Goal: Task Accomplishment & Management: Manage account settings

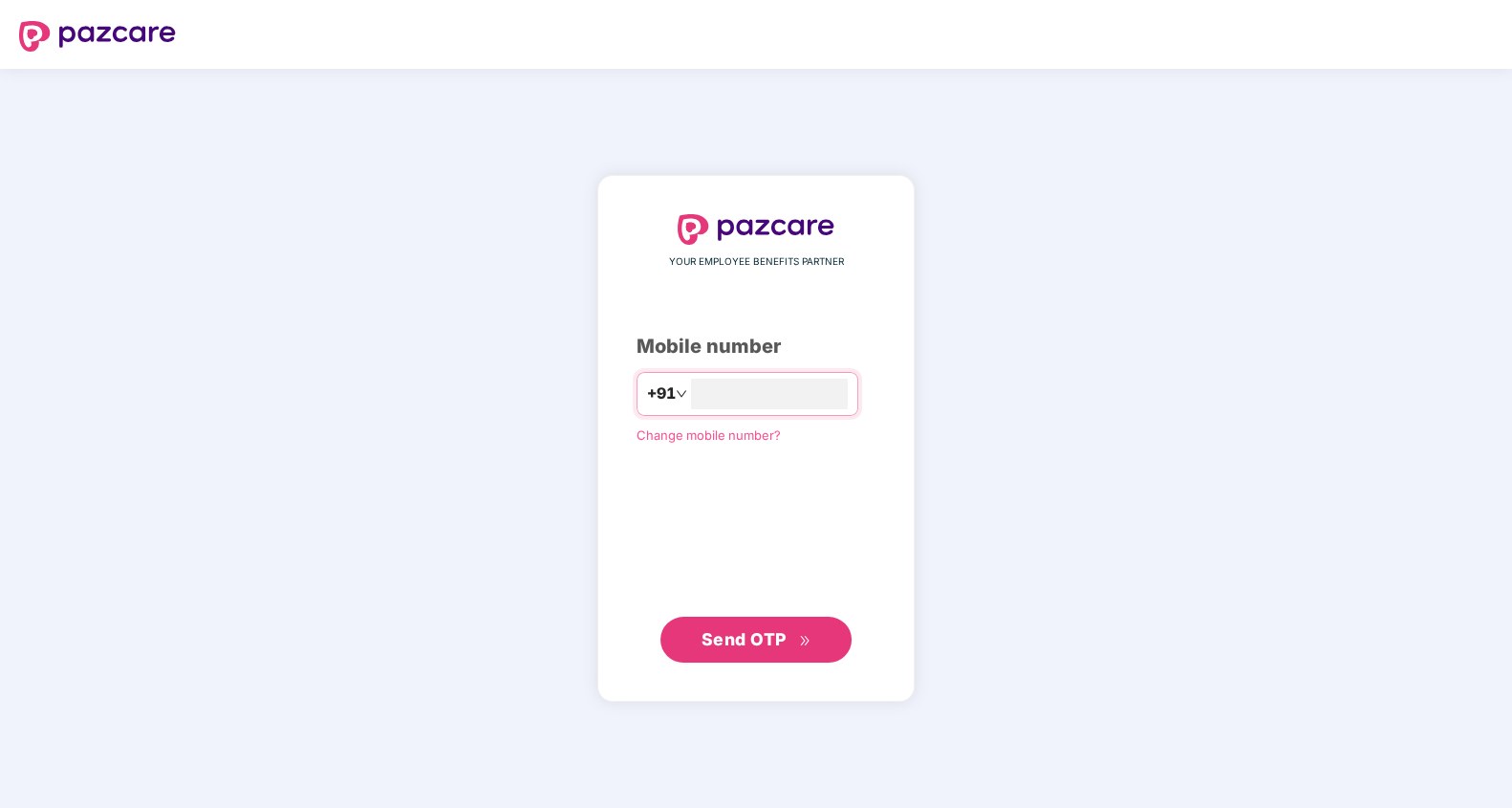
type input "**********"
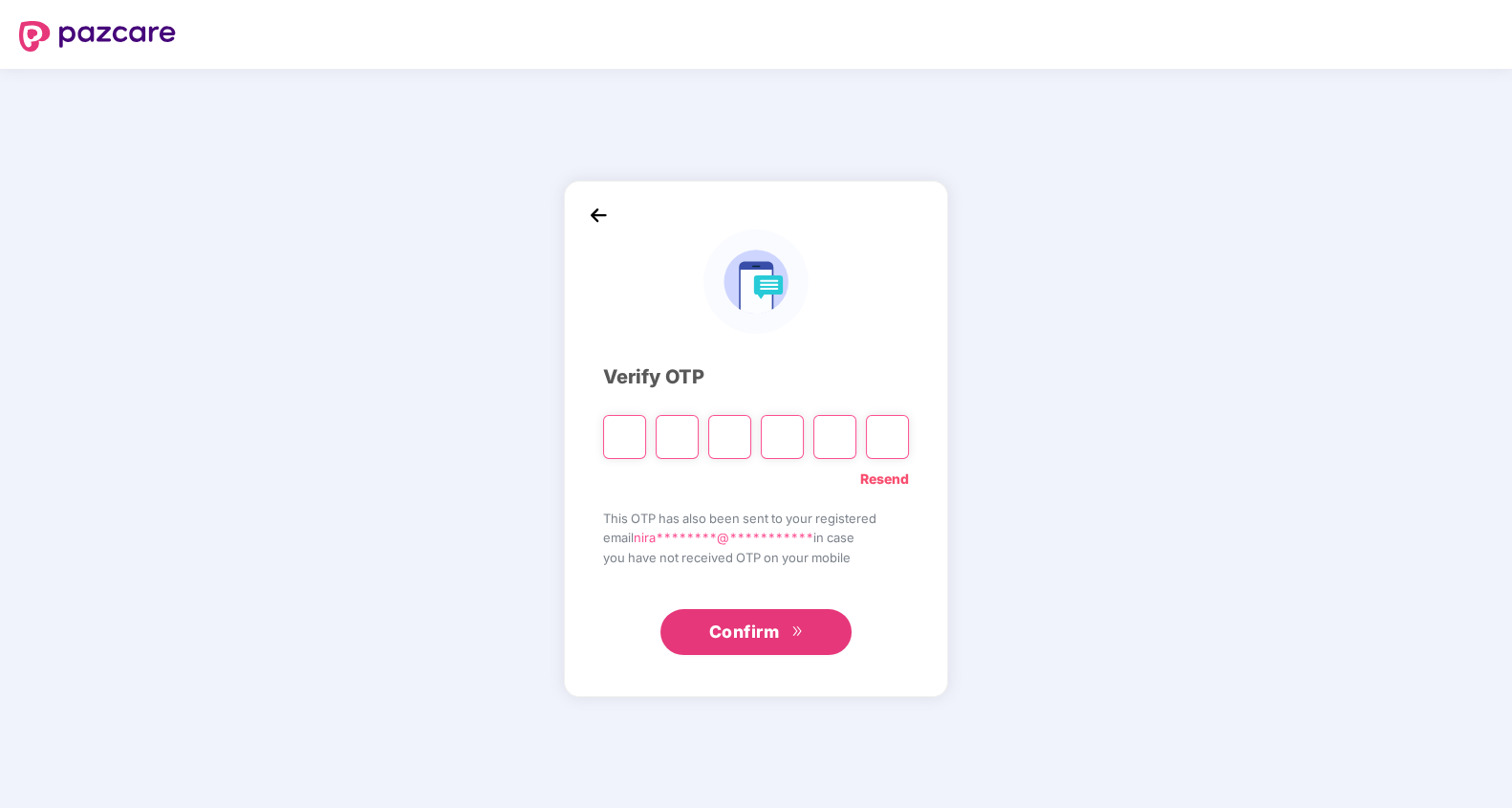
paste input "*"
type input "*"
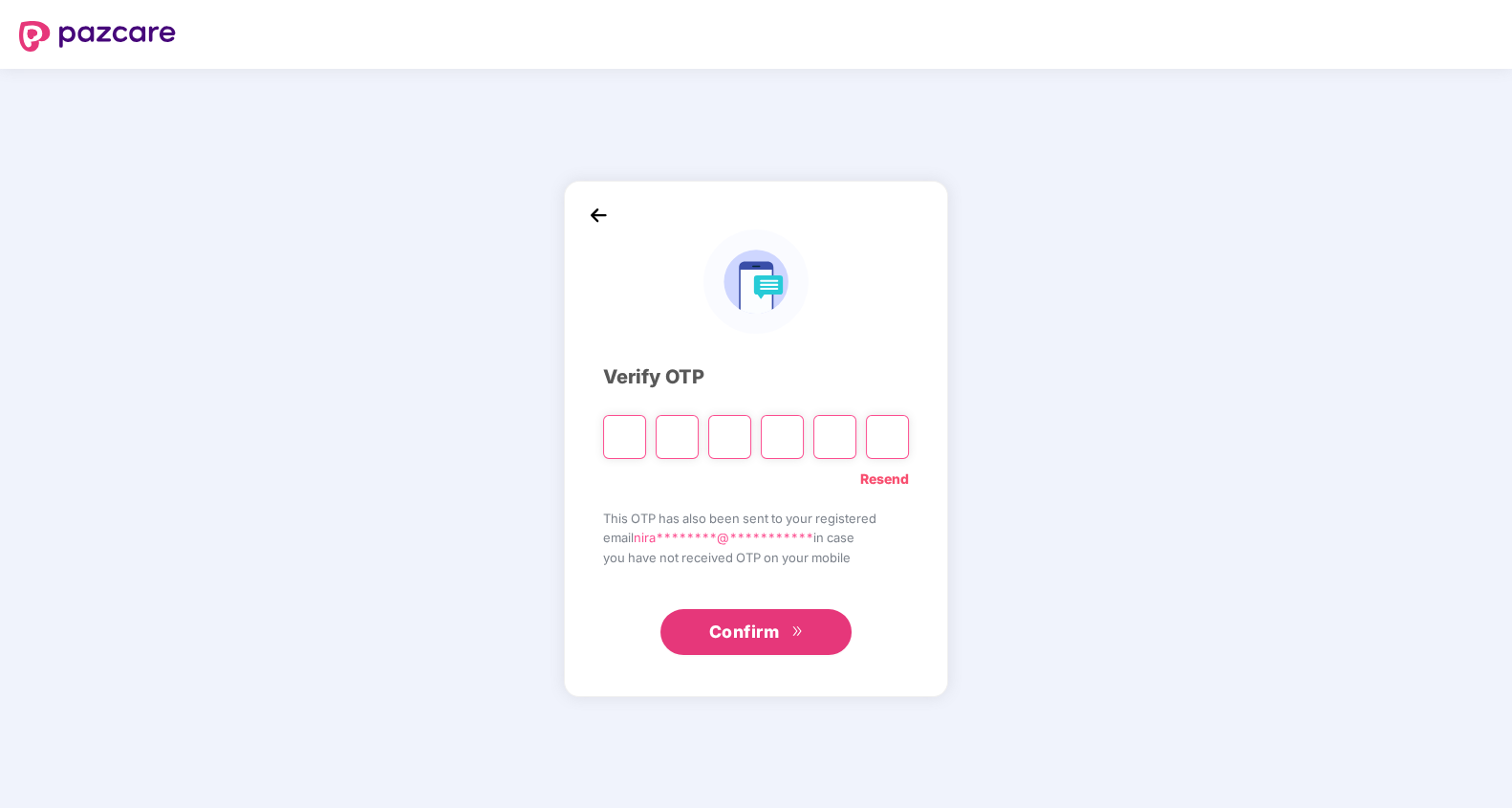
type input "*"
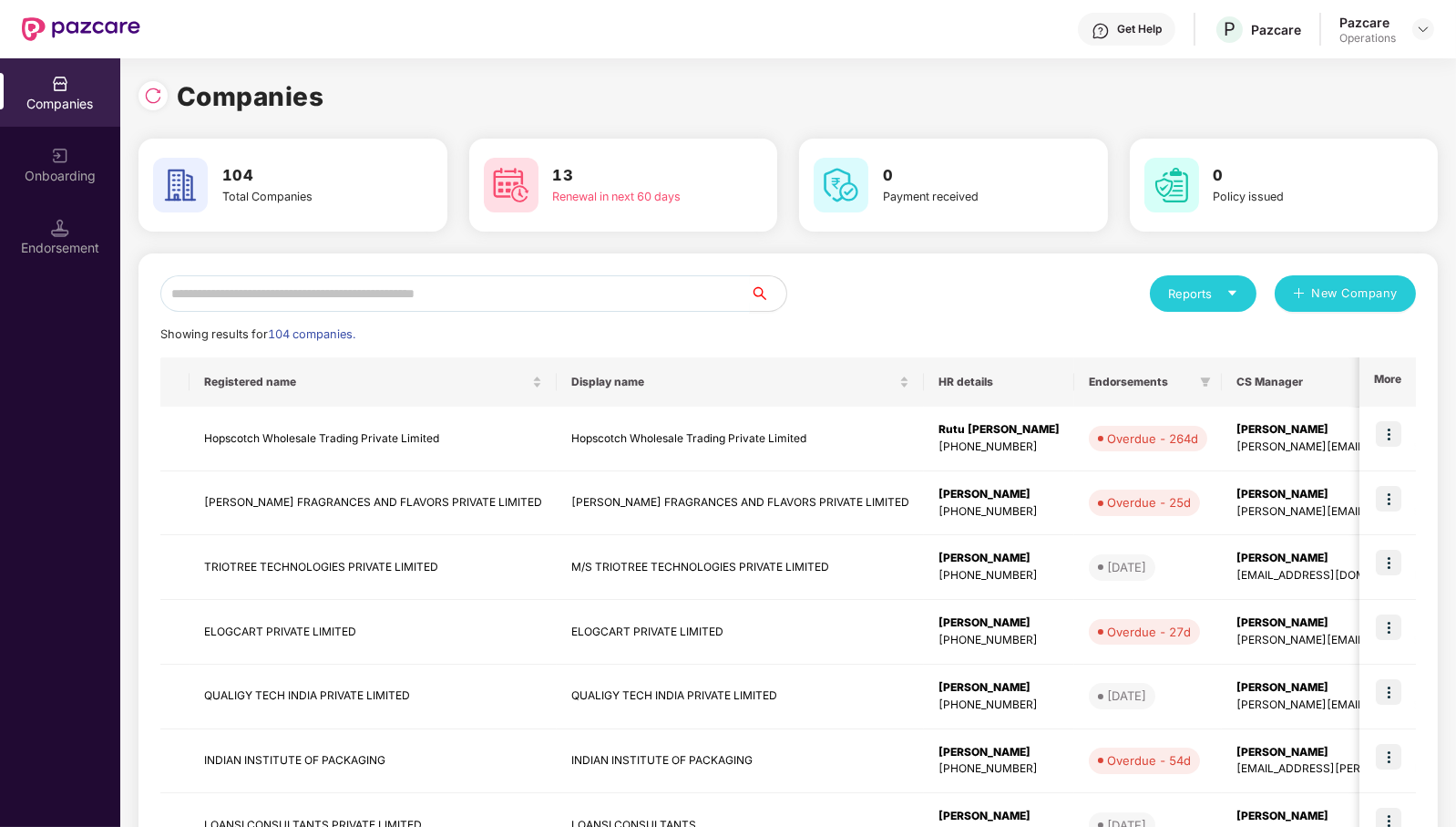
click at [669, 295] on input "text" at bounding box center [455, 294] width 590 height 37
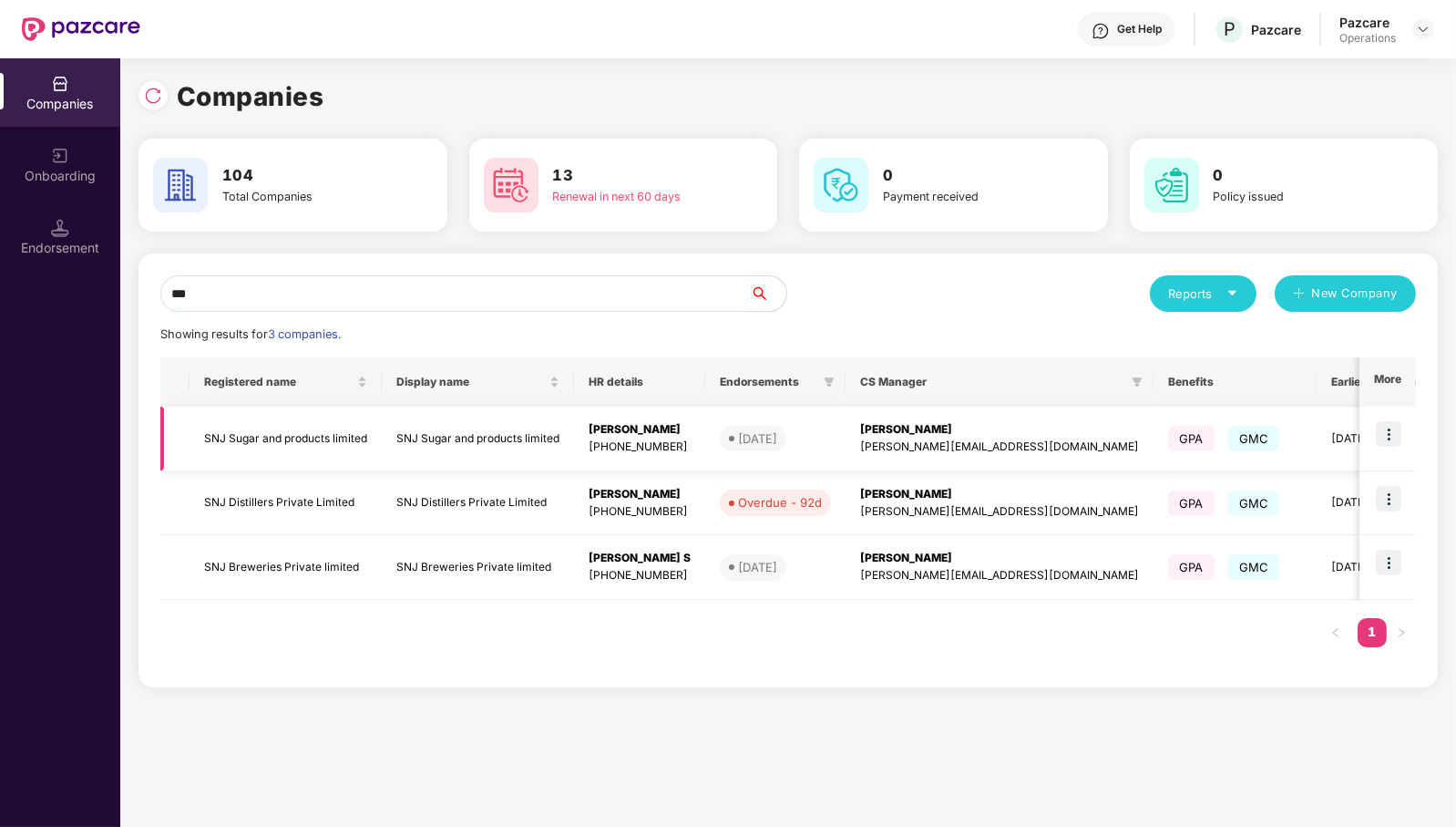
type input "***"
click at [1392, 426] on img at bounding box center [1389, 434] width 26 height 26
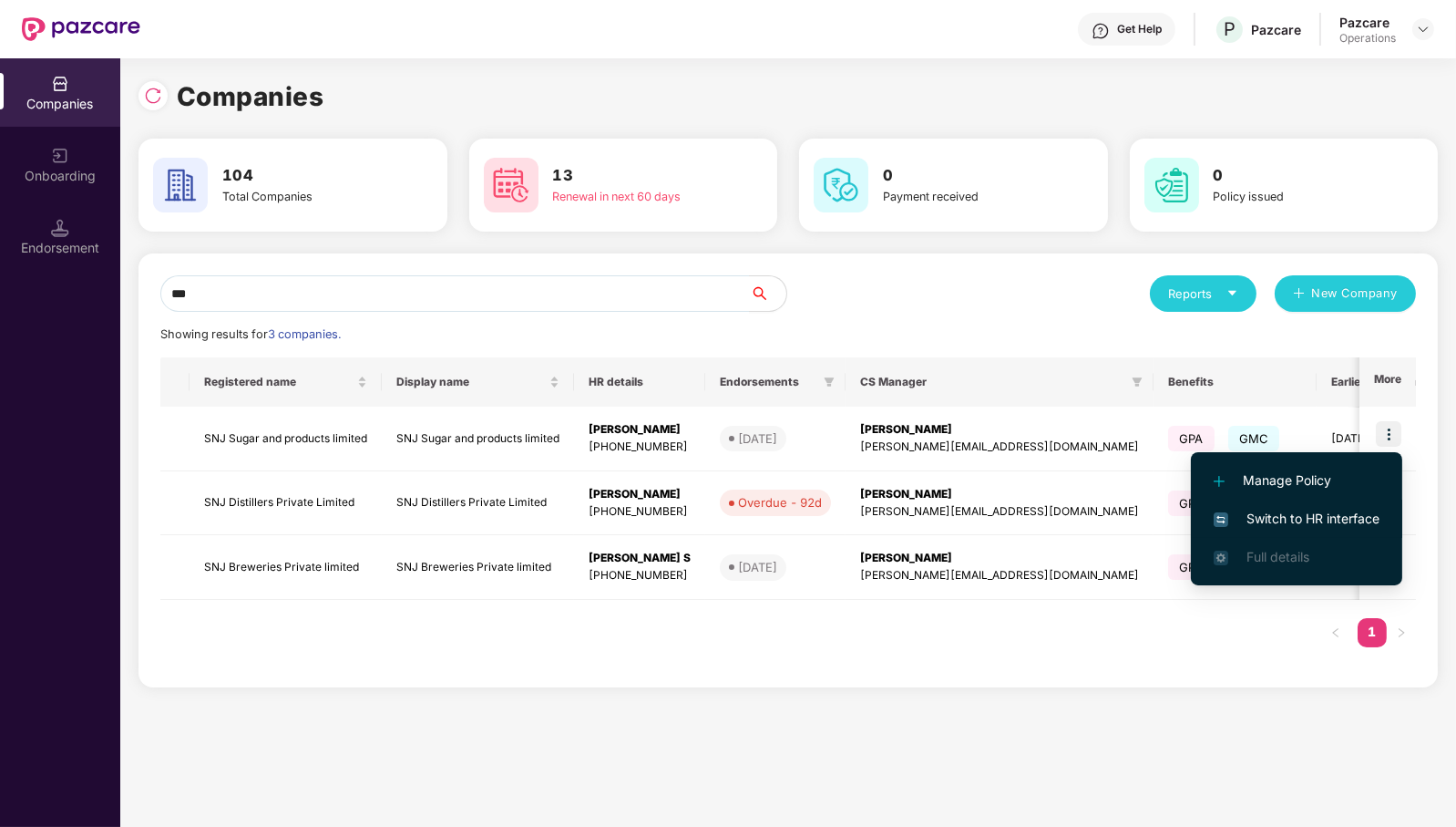
click at [1355, 516] on span "Switch to HR interface" at bounding box center [1296, 519] width 166 height 20
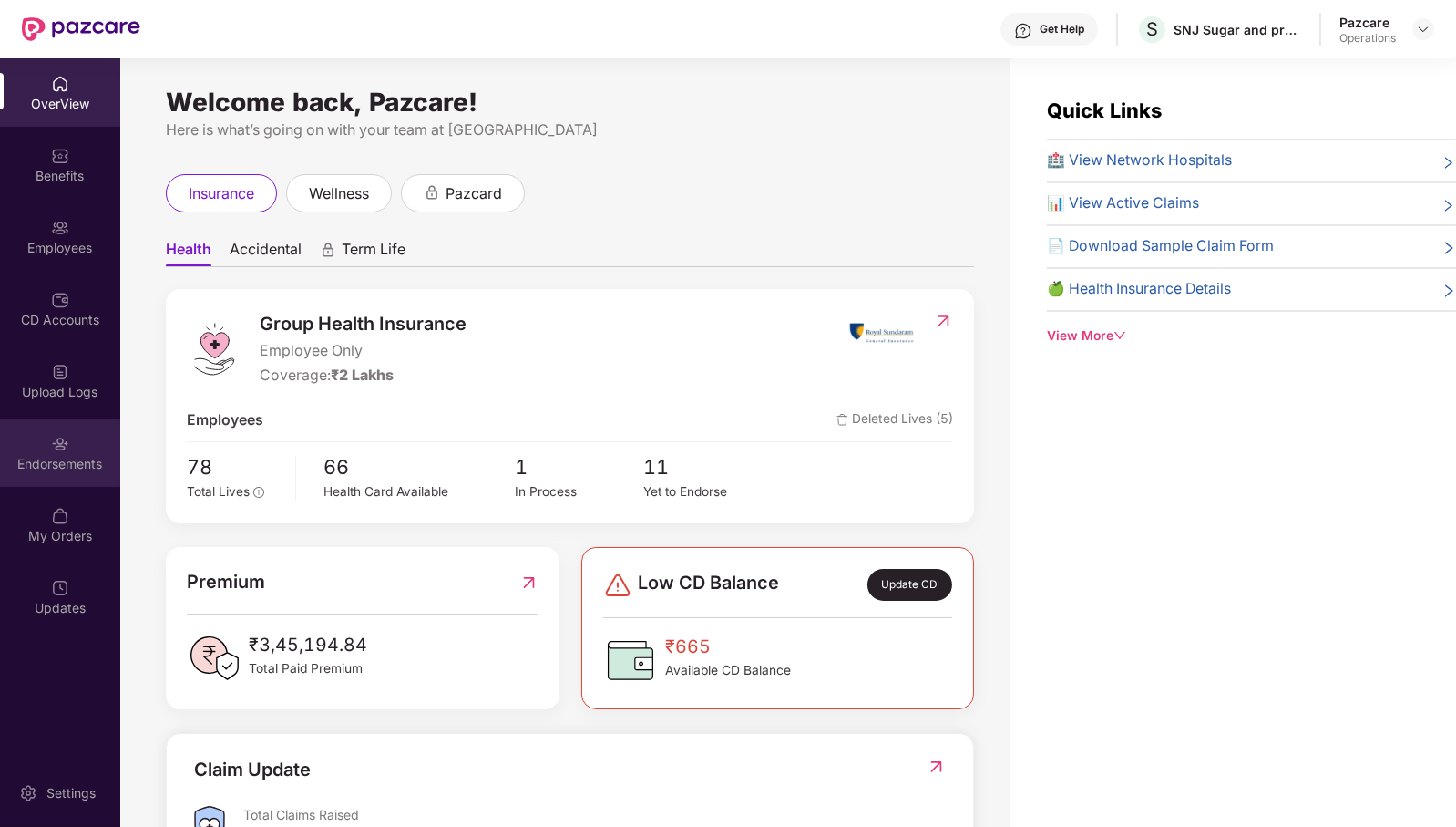
click at [70, 449] on div "Endorsements" at bounding box center [60, 452] width 121 height 69
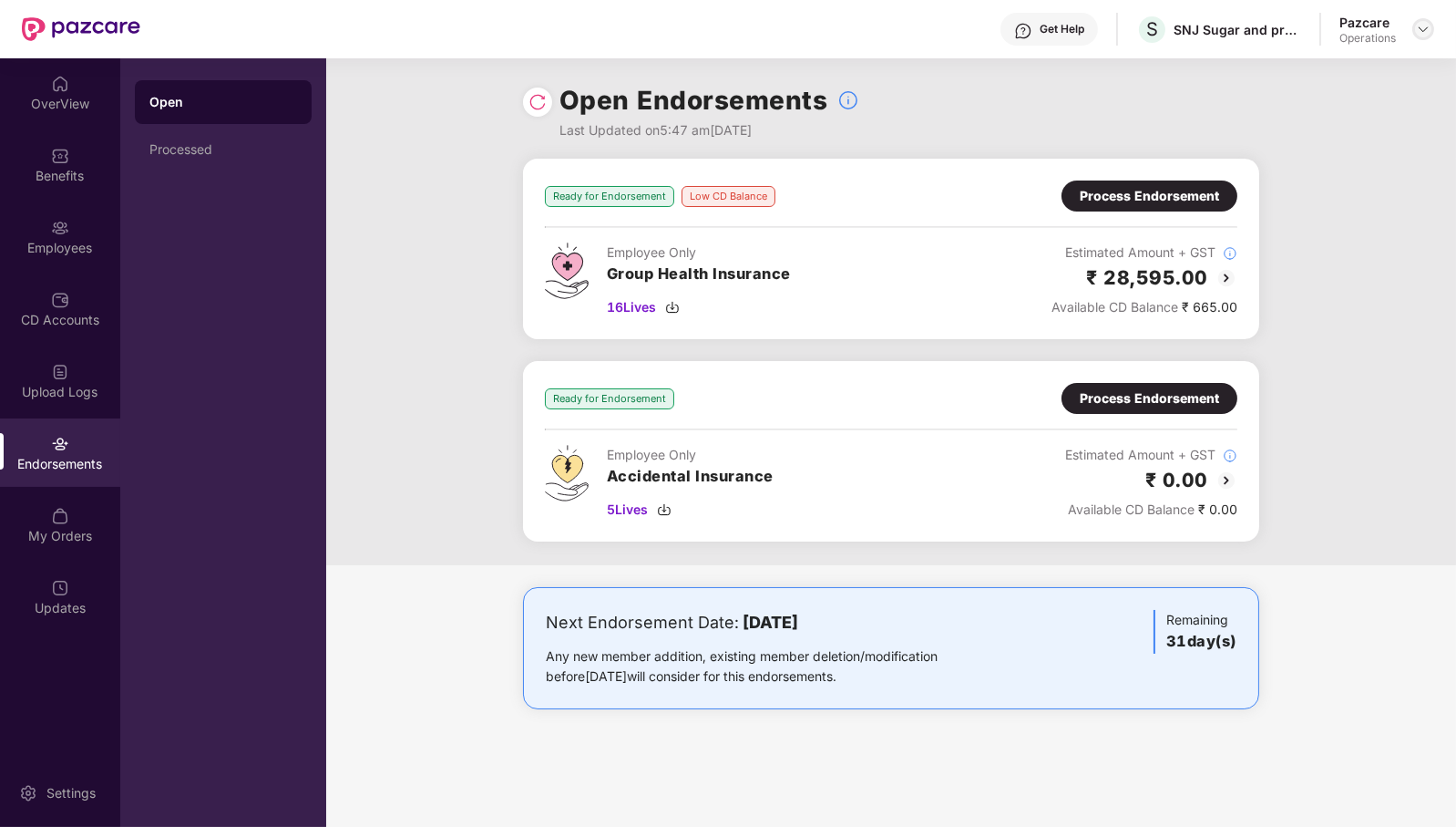
click at [1421, 20] on div at bounding box center [1423, 29] width 22 height 22
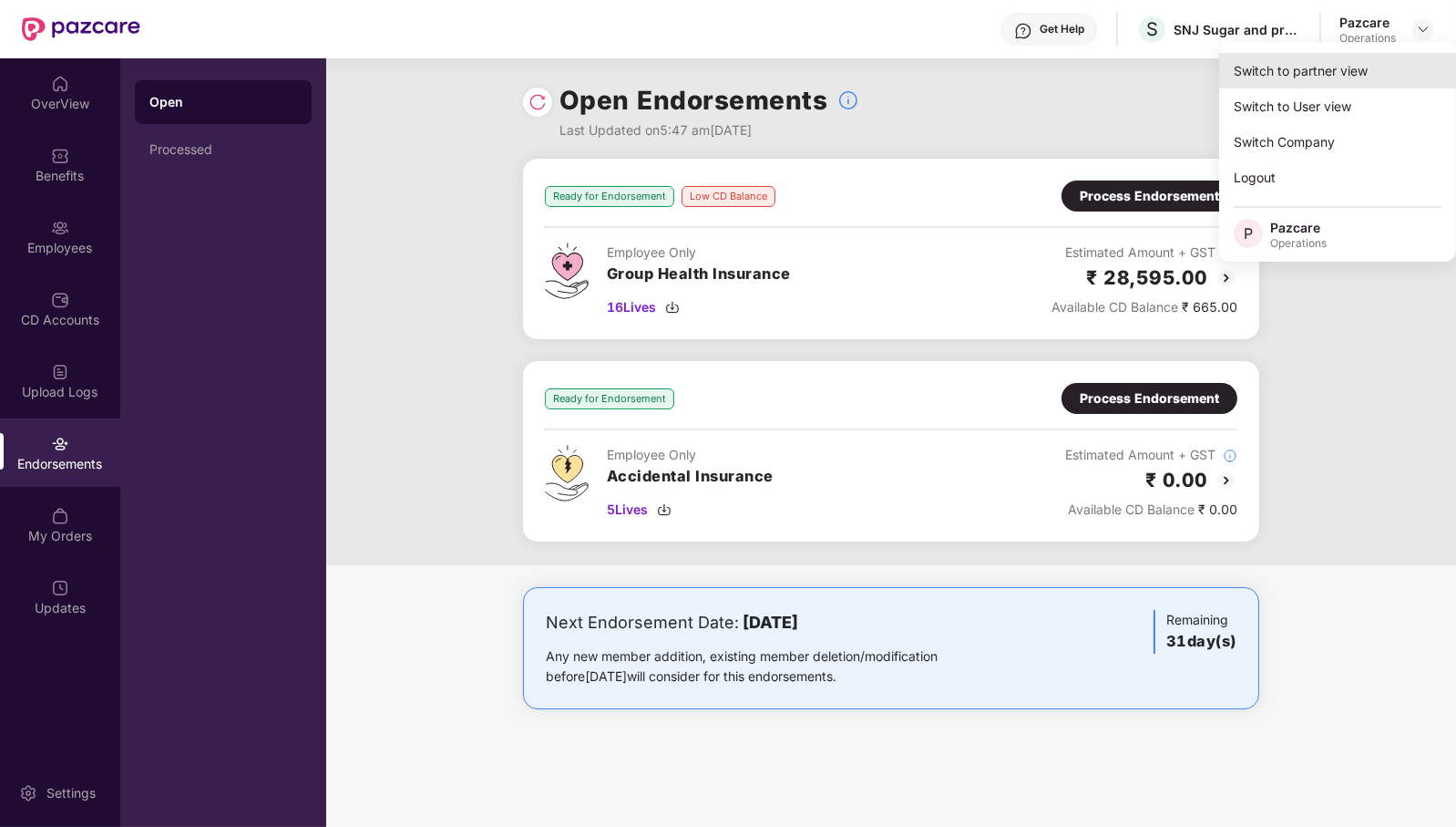
click at [1381, 79] on div "Switch to partner view" at bounding box center [1337, 70] width 237 height 36
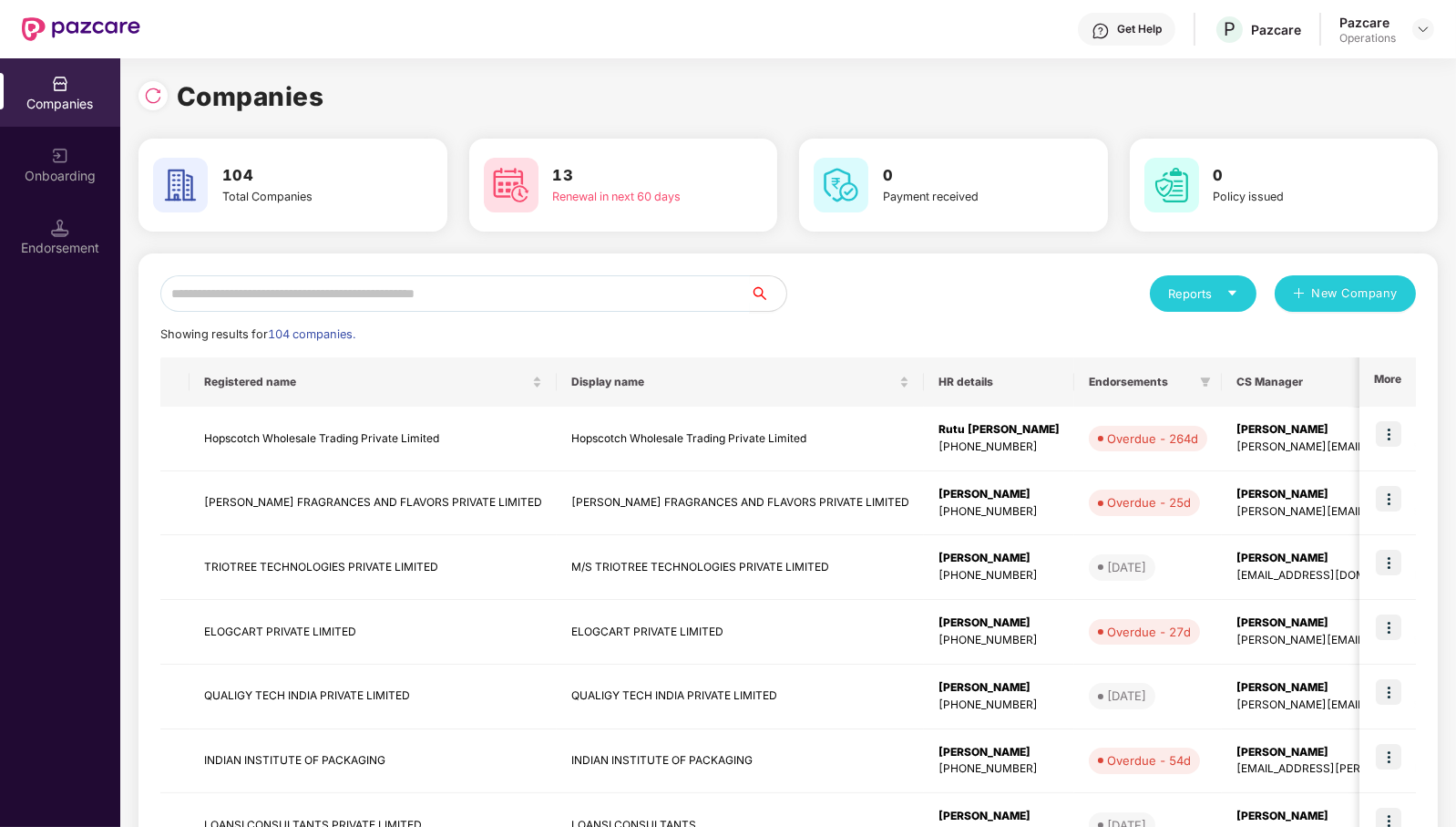
click at [704, 295] on input "text" at bounding box center [455, 294] width 590 height 37
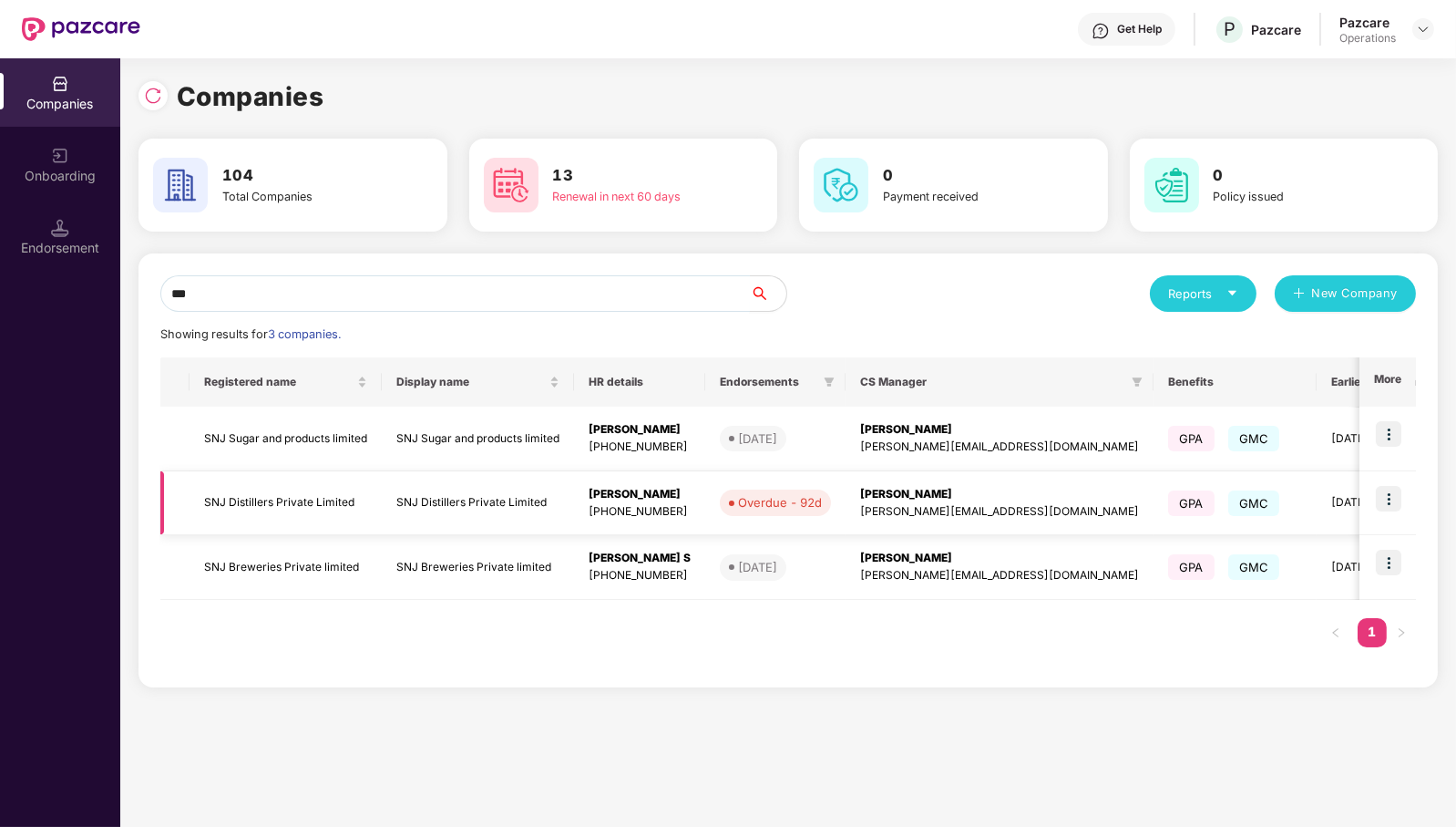
type input "***"
click at [1392, 490] on img at bounding box center [1389, 499] width 26 height 26
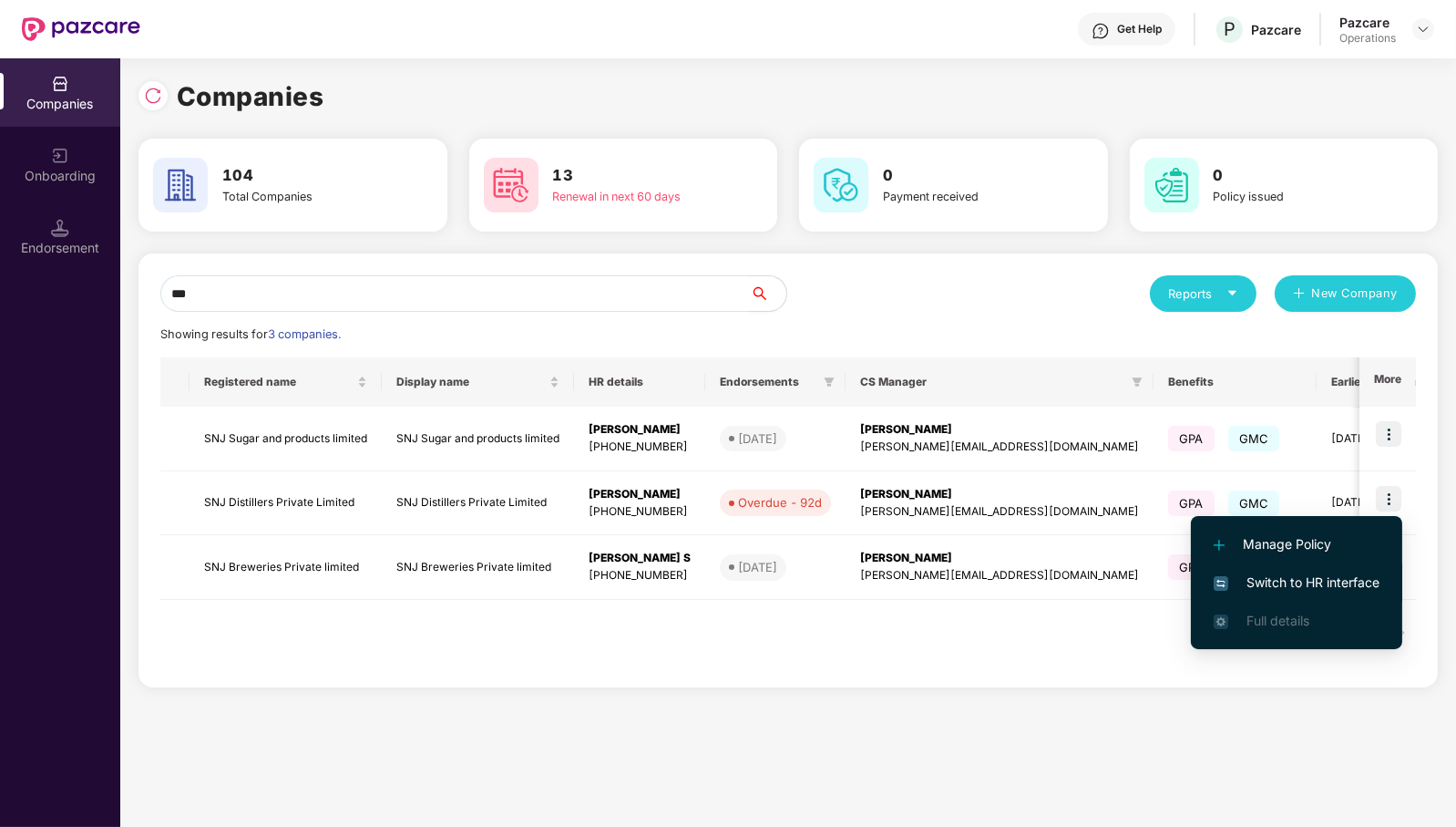
click at [1359, 578] on span "Switch to HR interface" at bounding box center [1296, 583] width 166 height 20
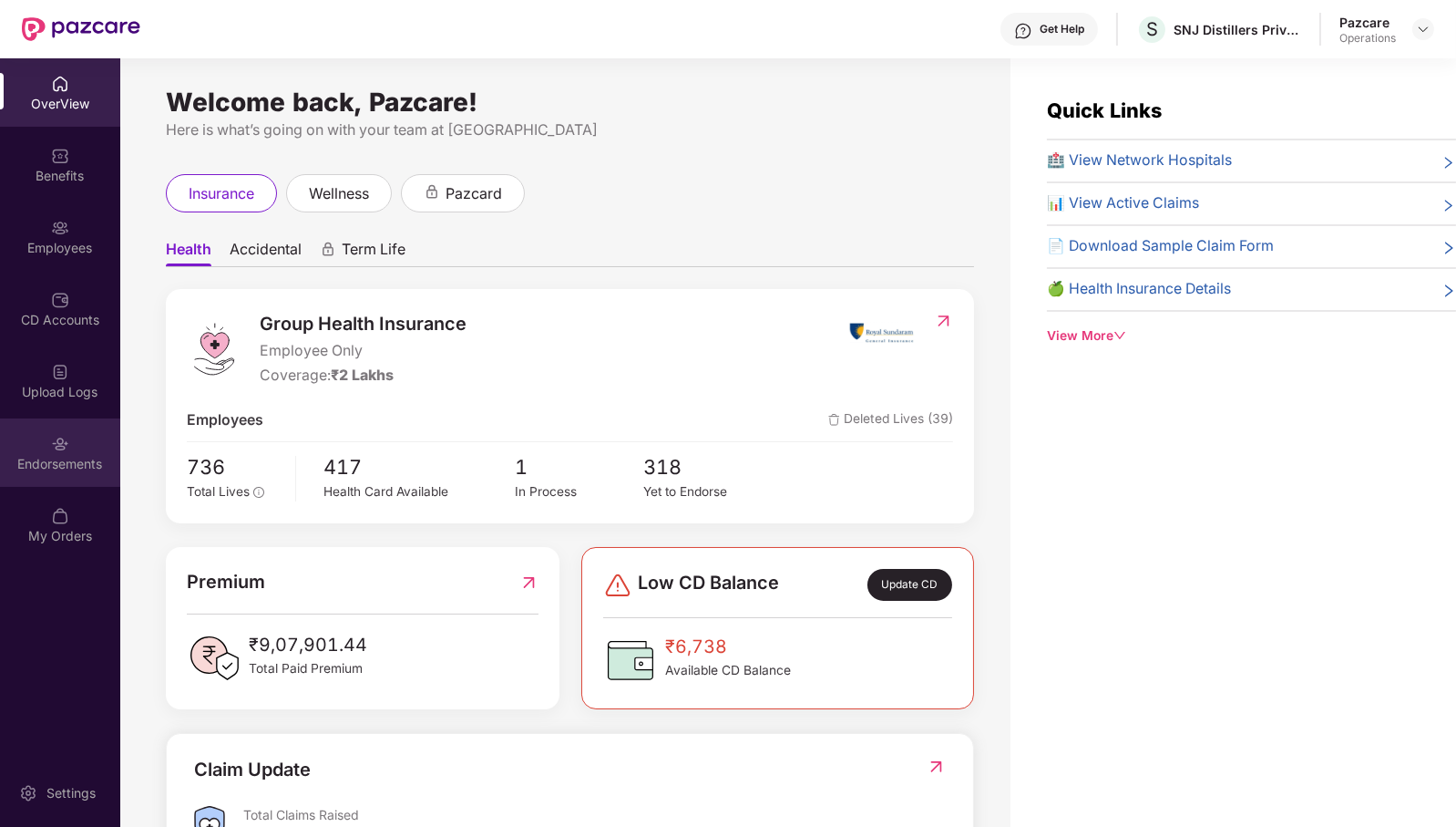
click at [60, 455] on div "Endorsements" at bounding box center [60, 464] width 121 height 18
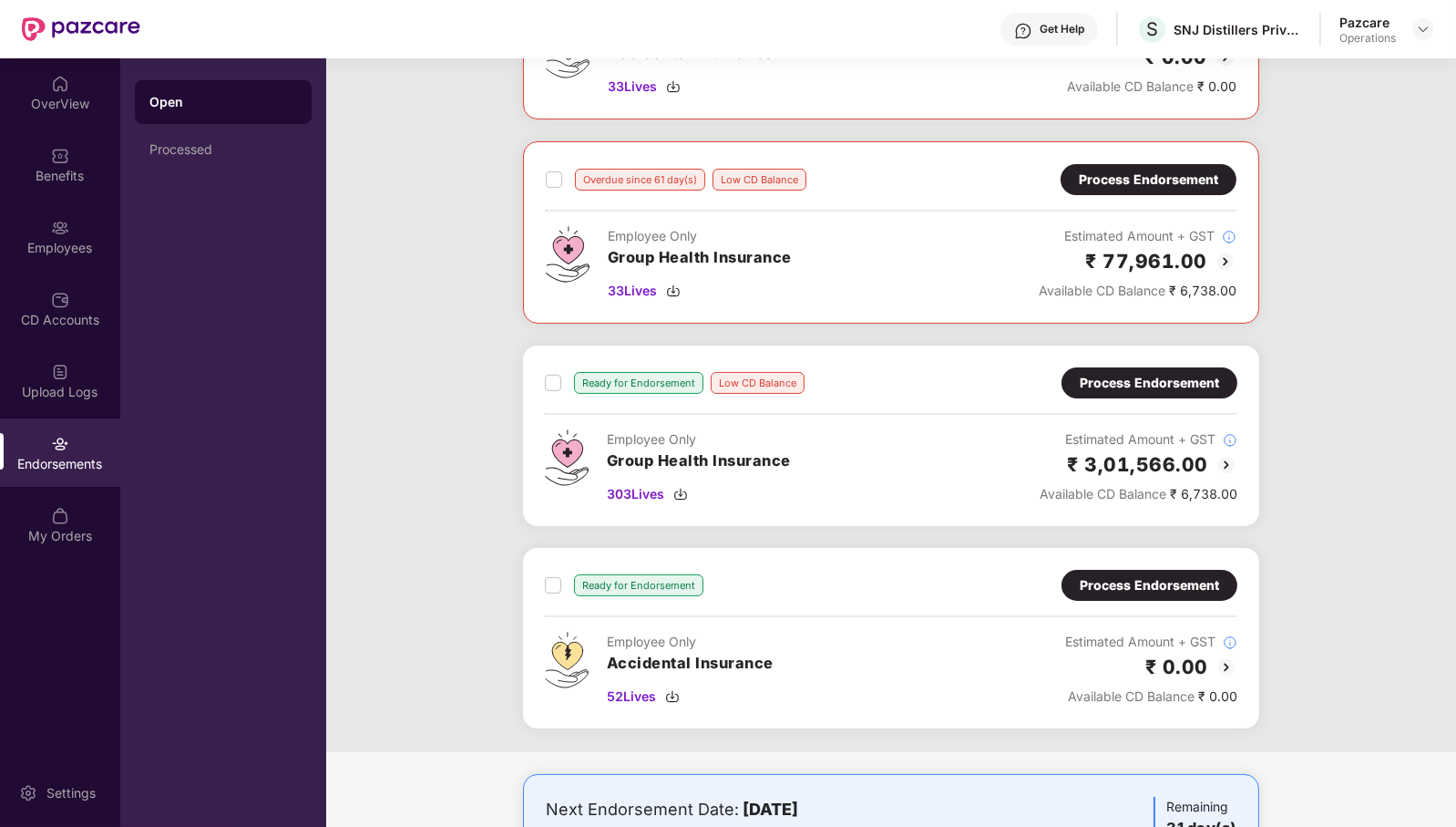
scroll to position [524, 0]
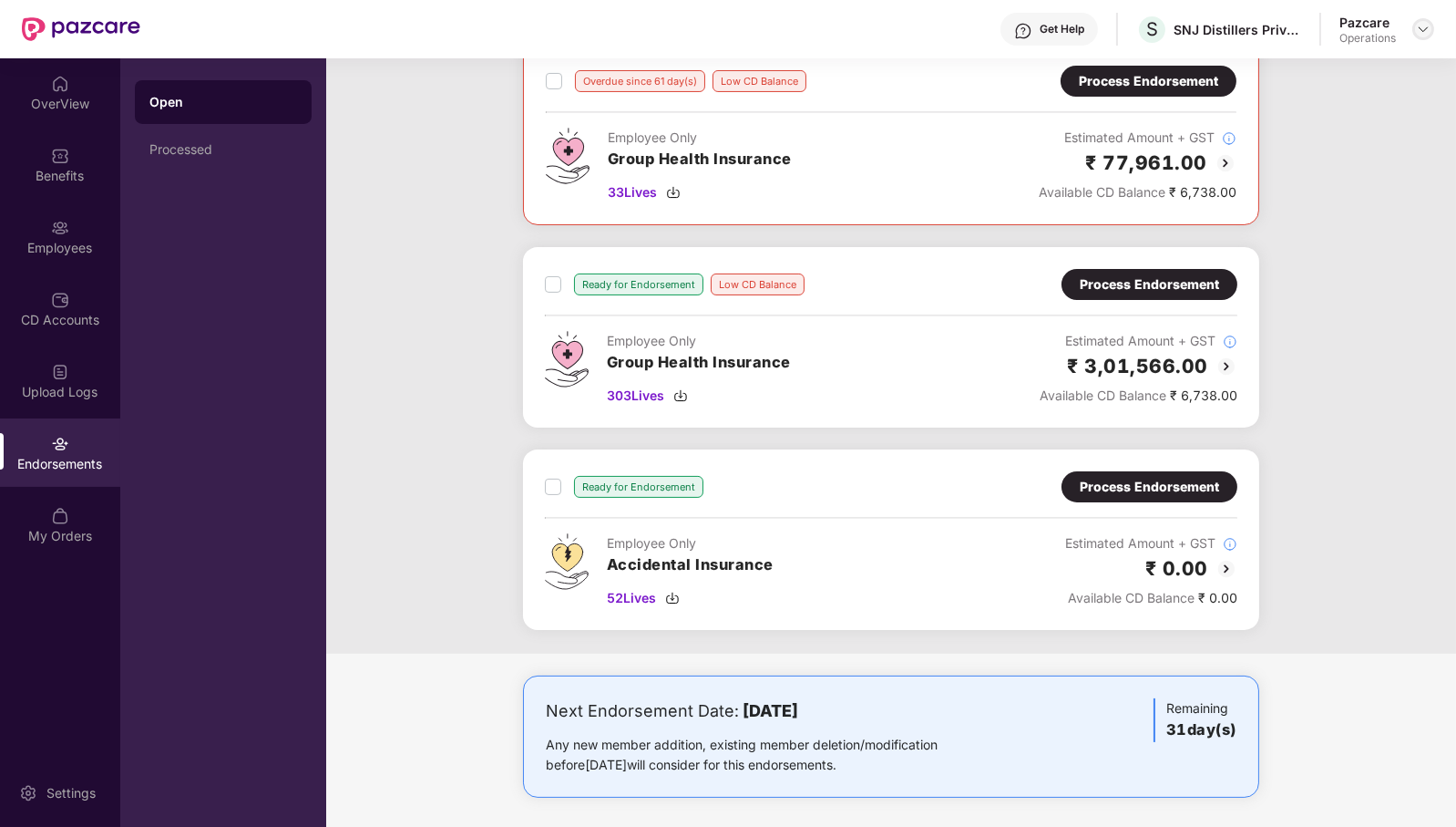
click at [1427, 23] on img at bounding box center [1423, 29] width 15 height 15
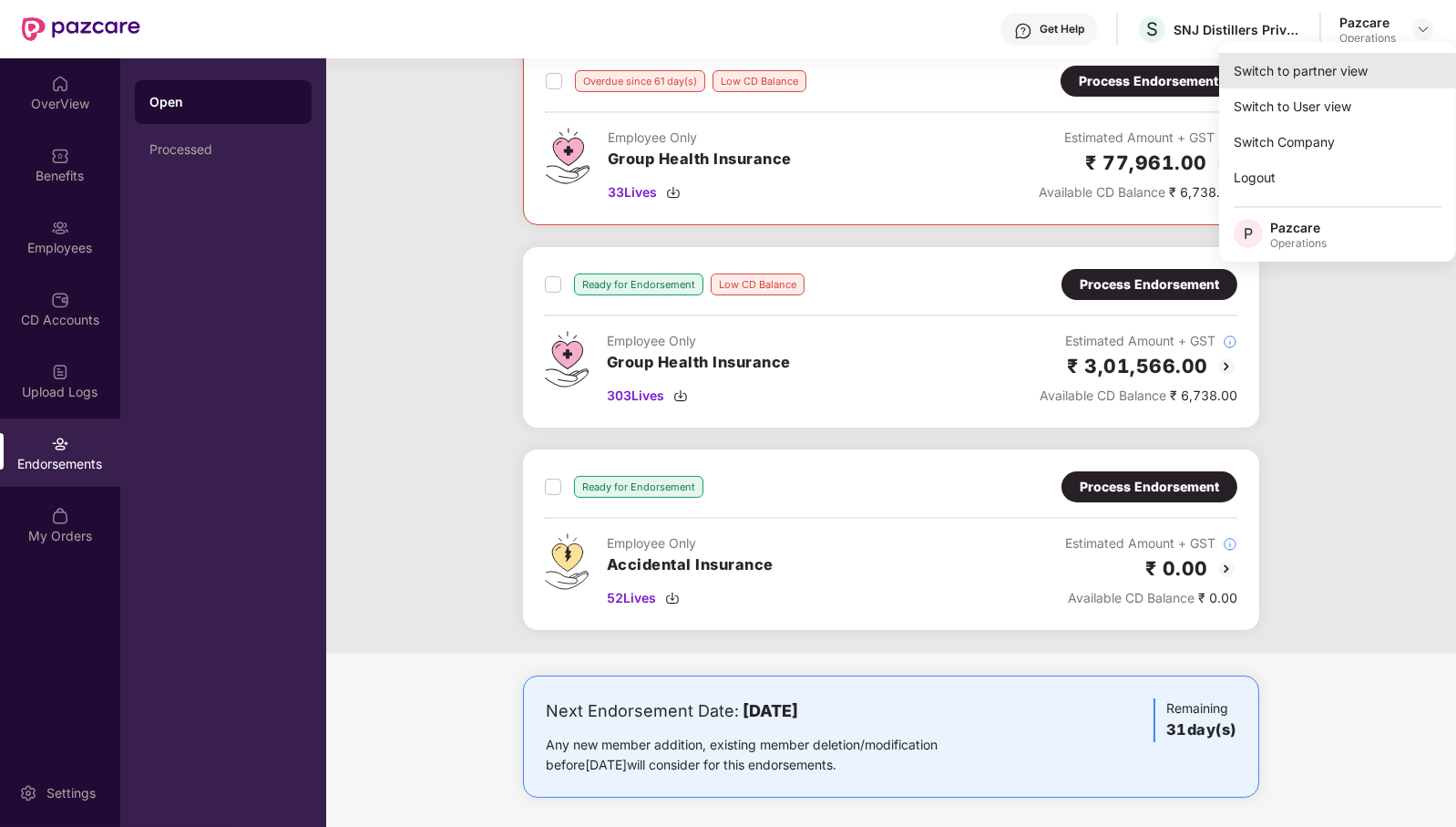
click at [1392, 55] on div "Switch to partner view" at bounding box center [1337, 70] width 237 height 36
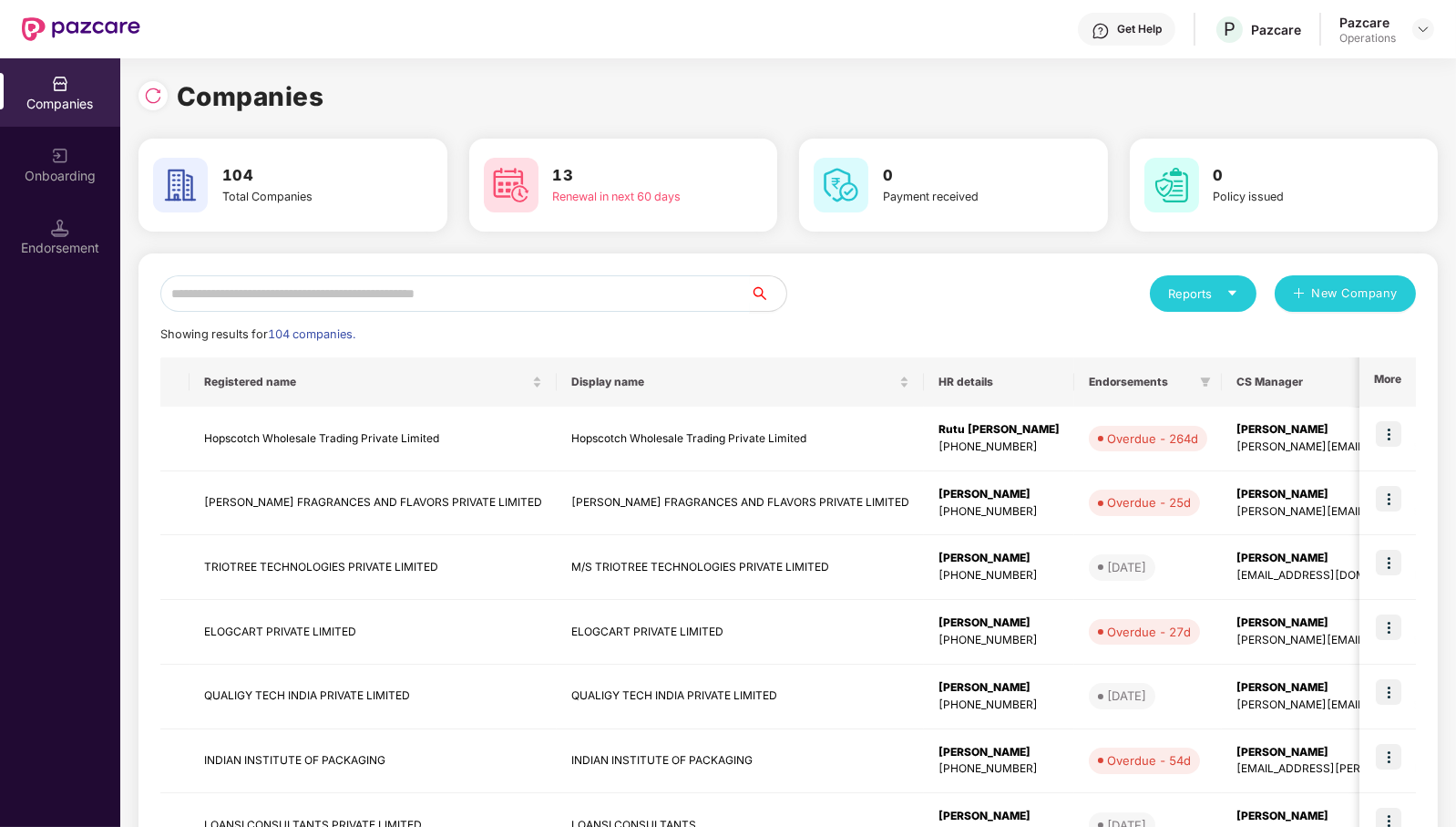
click at [527, 279] on input "text" at bounding box center [455, 294] width 590 height 37
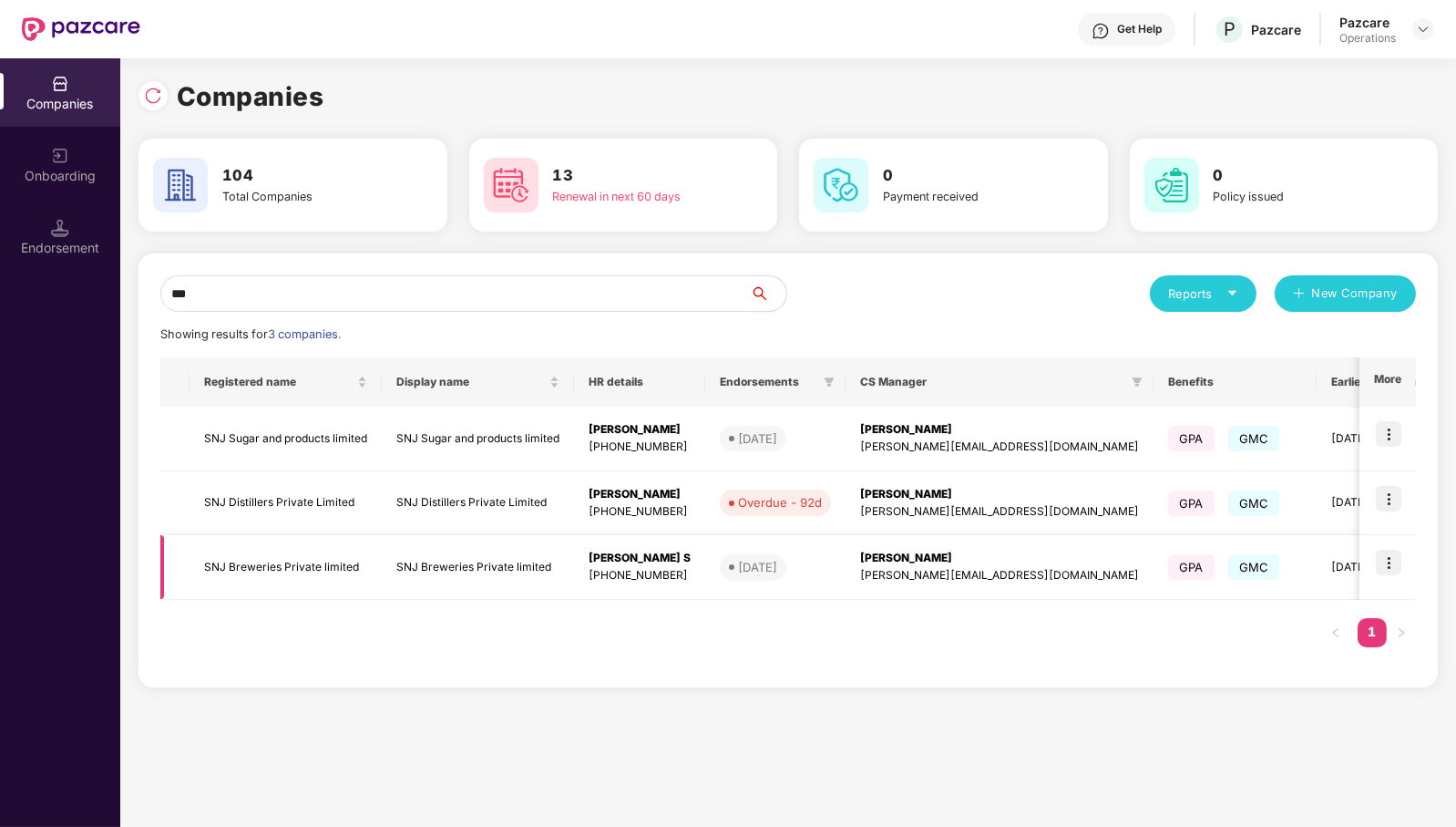
type input "***"
click at [1385, 564] on img at bounding box center [1389, 563] width 26 height 26
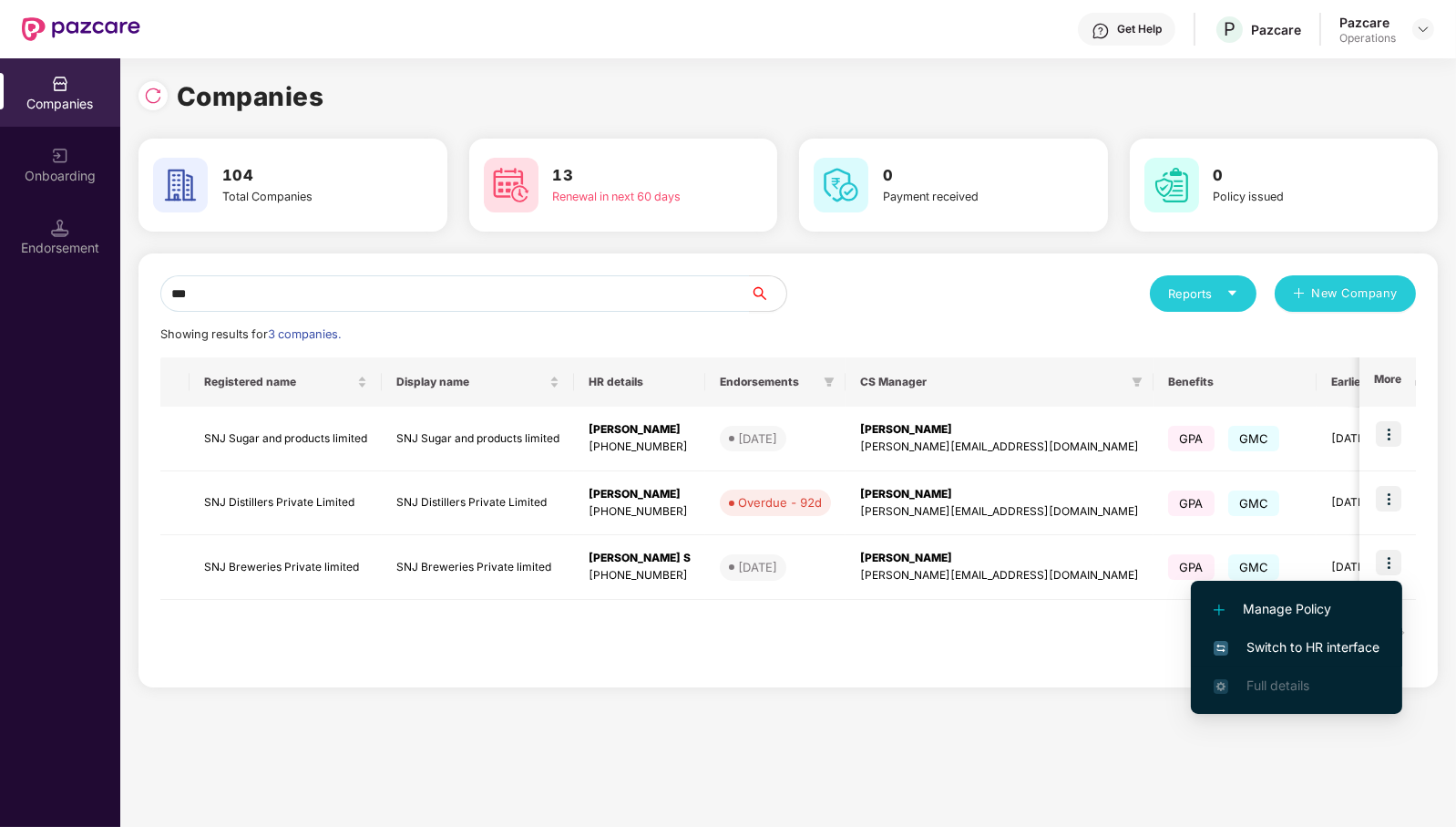
click at [1323, 650] on span "Switch to HR interface" at bounding box center [1296, 647] width 166 height 20
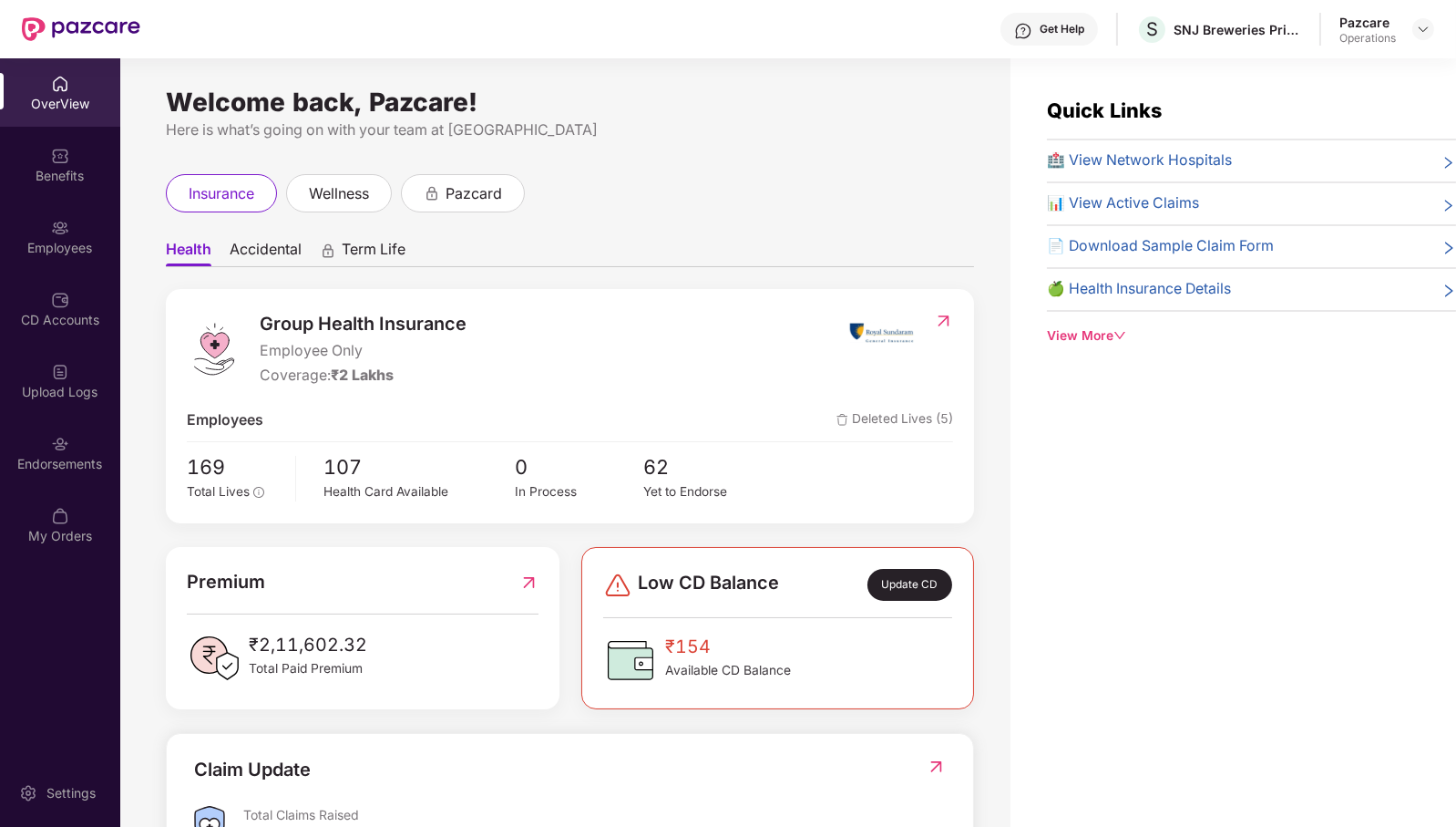
click at [60, 460] on div "Endorsements" at bounding box center [60, 464] width 121 height 18
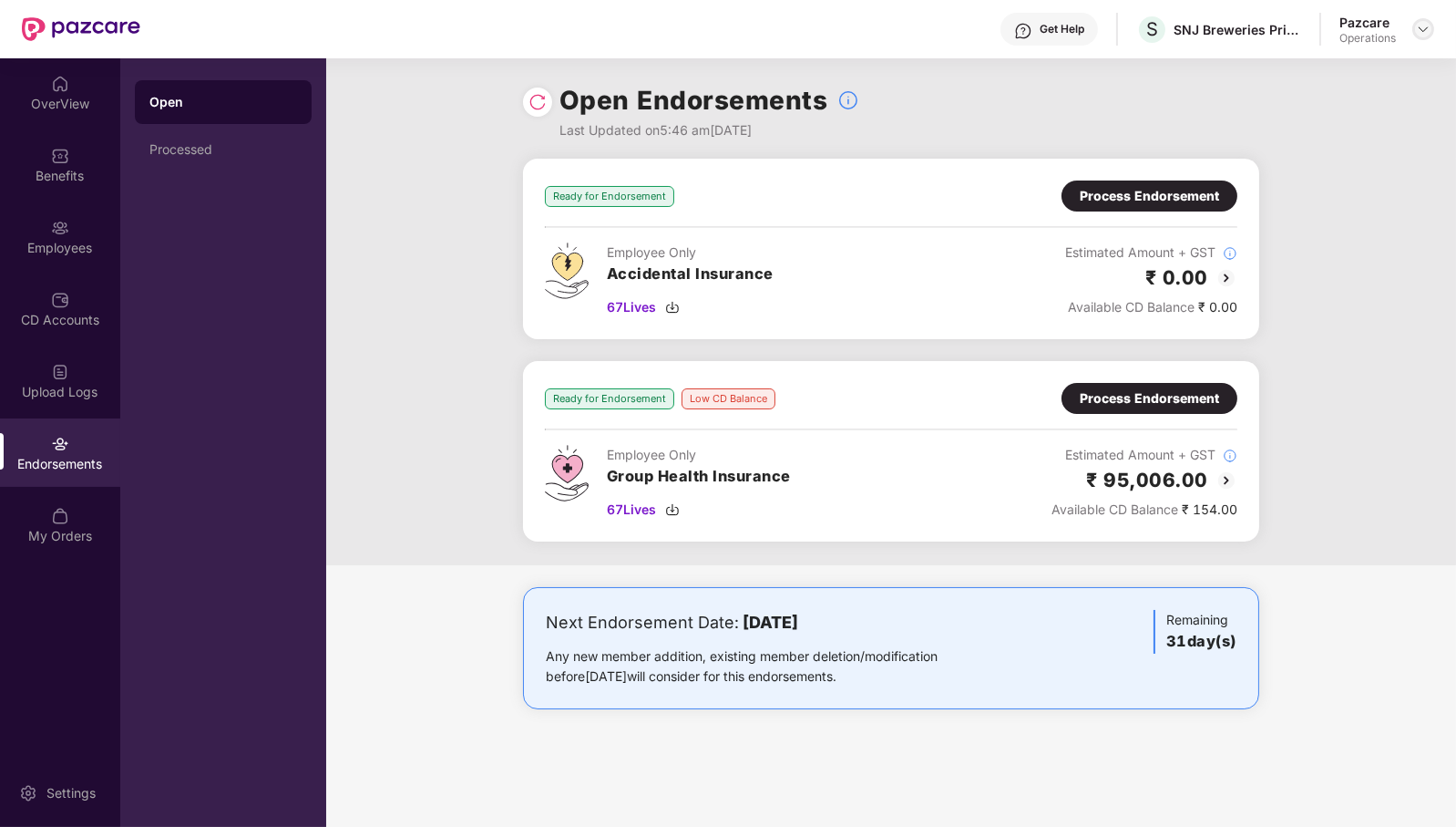
click at [1424, 27] on img at bounding box center [1423, 29] width 15 height 15
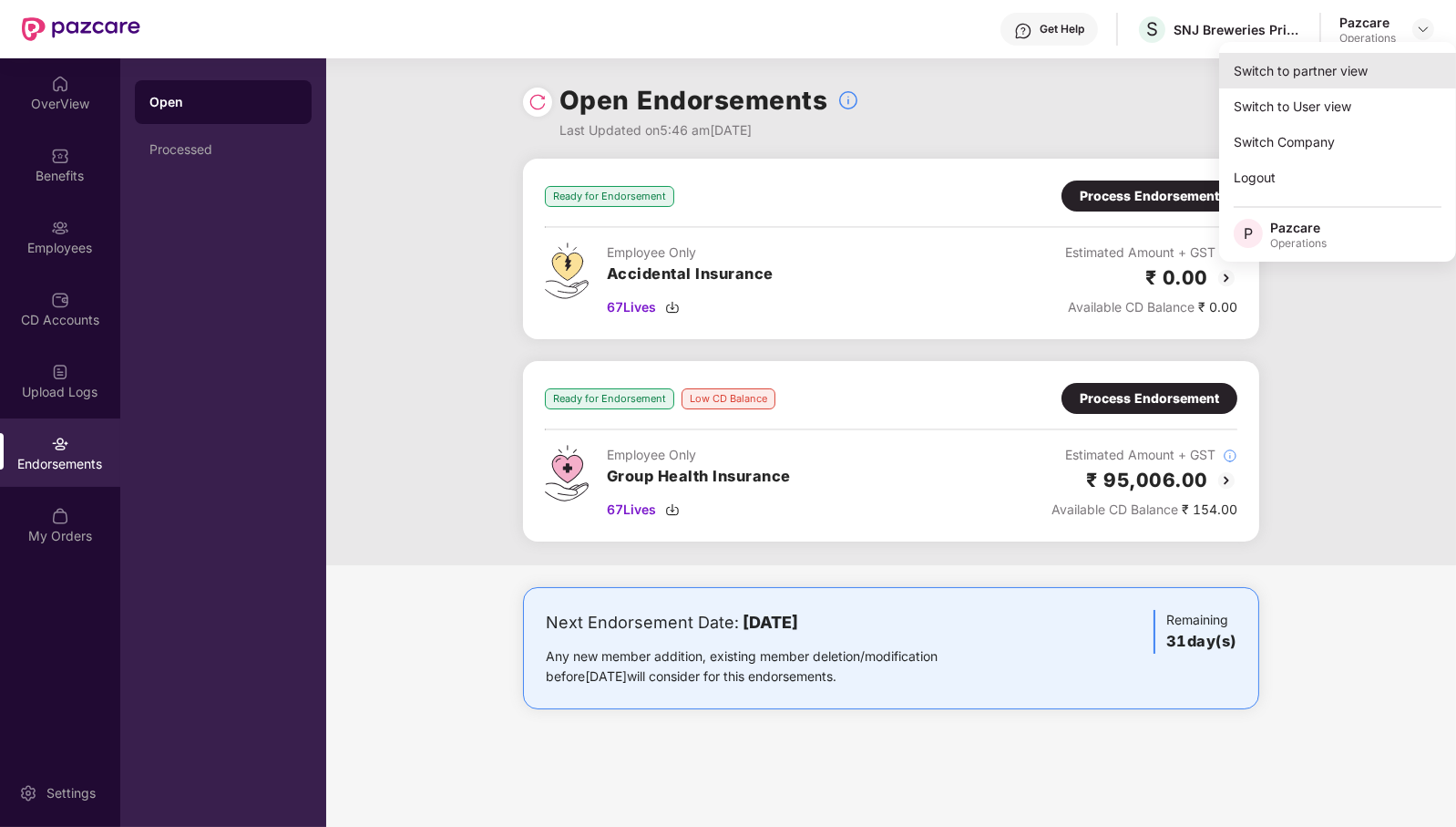
click at [1391, 60] on div "Switch to partner view" at bounding box center [1337, 70] width 237 height 36
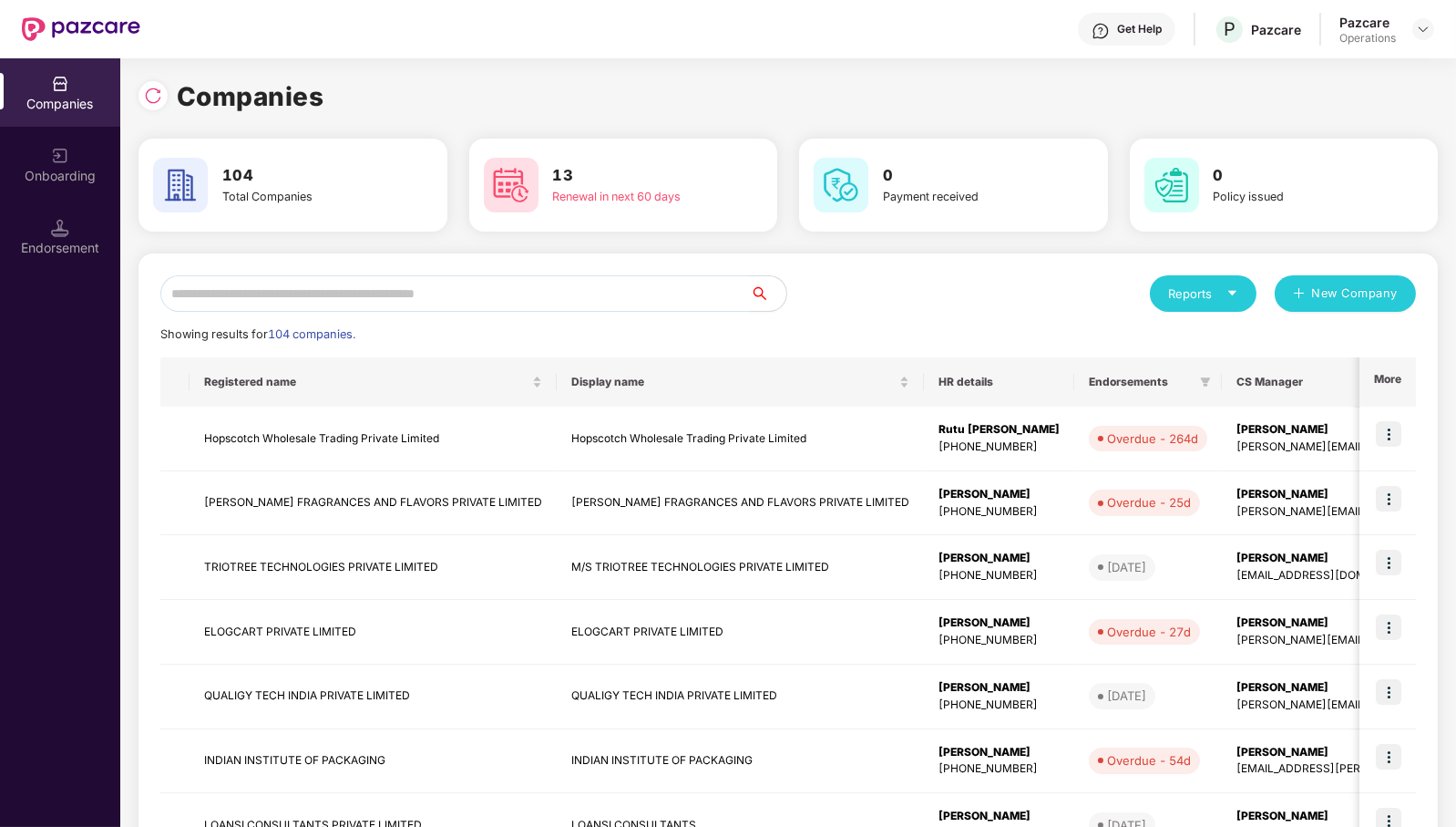
click at [667, 293] on input "text" at bounding box center [455, 294] width 590 height 37
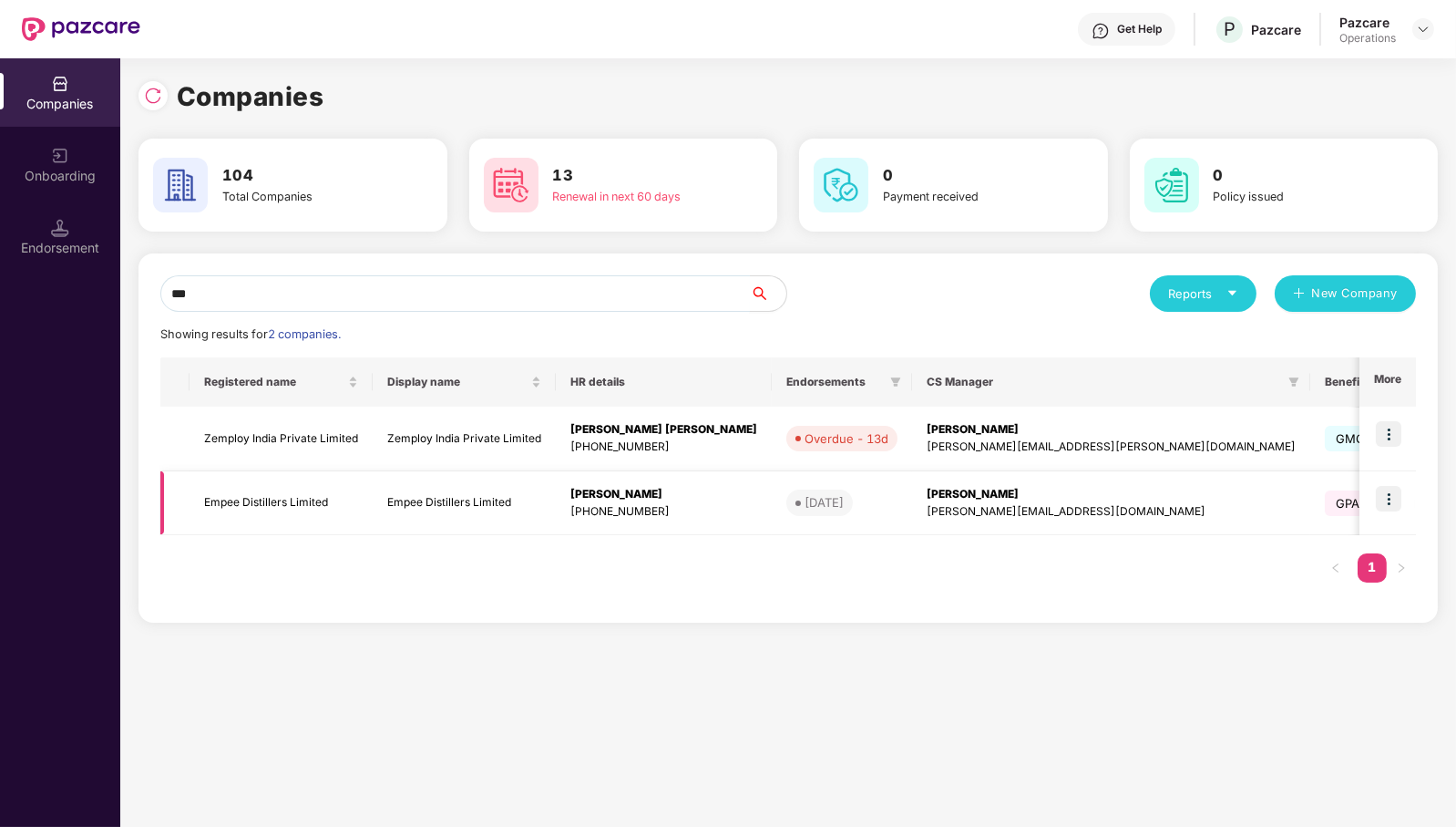
type input "***"
click at [1398, 488] on img at bounding box center [1389, 499] width 26 height 26
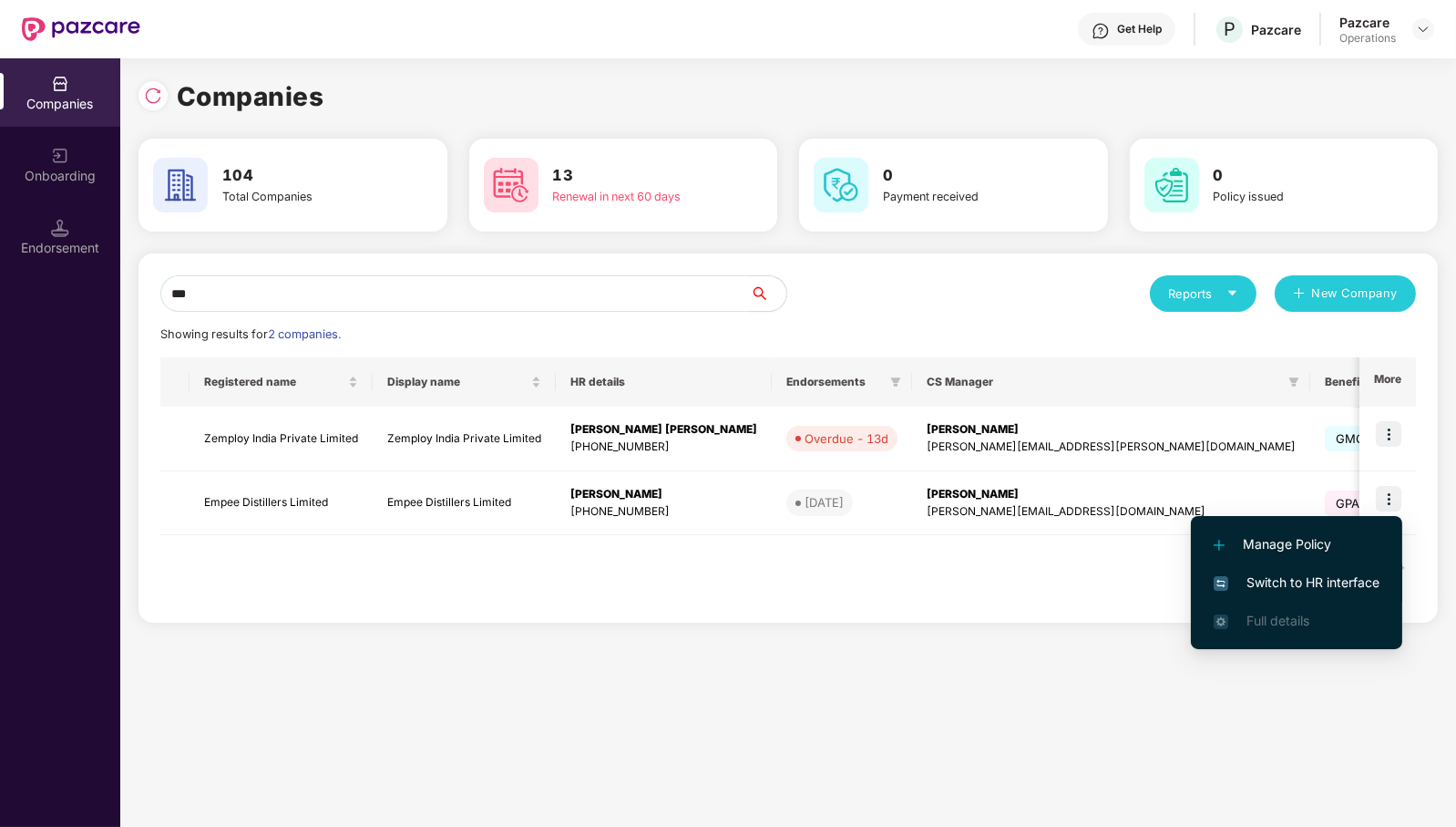
click at [1310, 582] on span "Switch to HR interface" at bounding box center [1296, 583] width 166 height 20
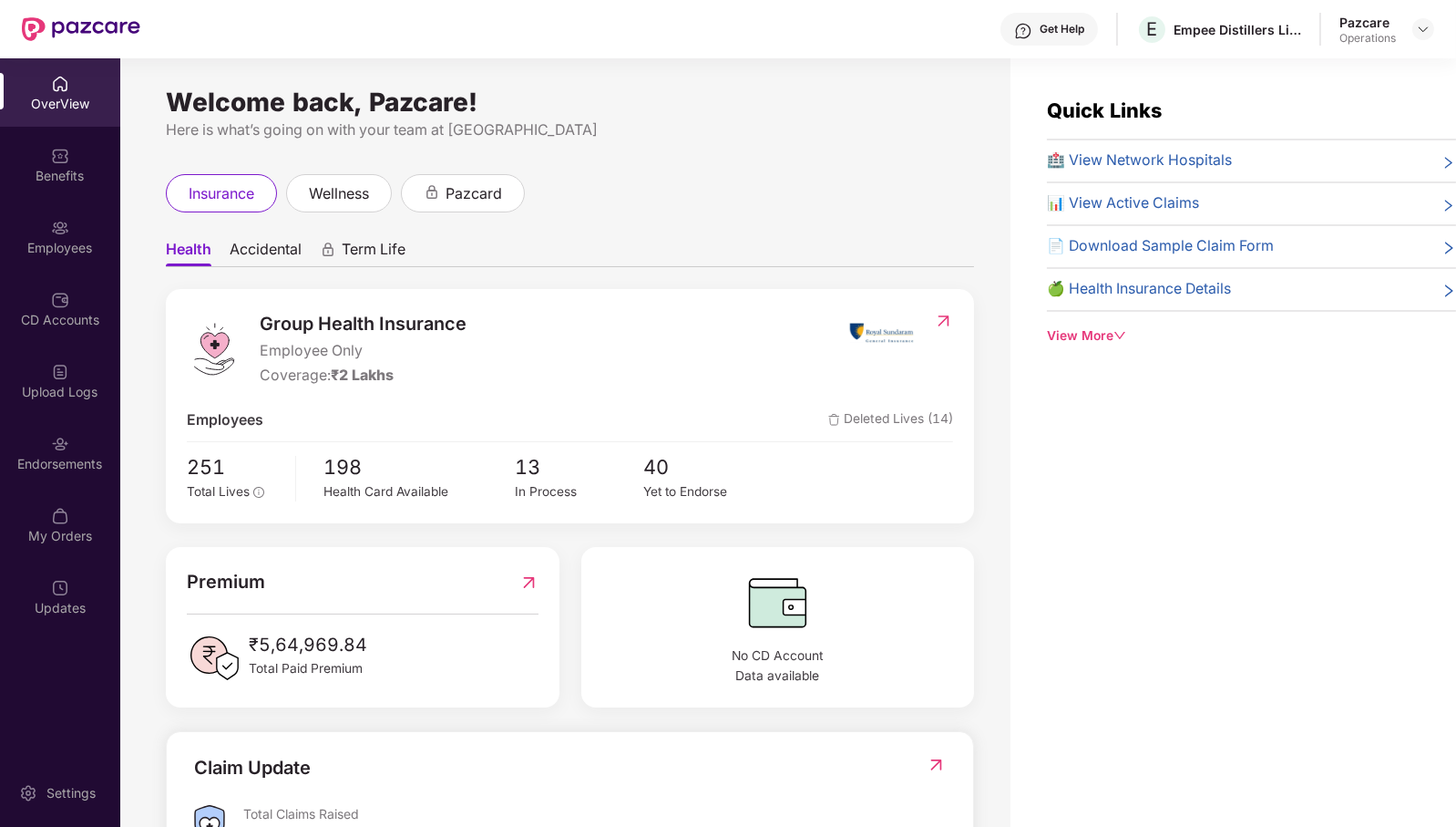
click at [59, 451] on img at bounding box center [60, 444] width 18 height 18
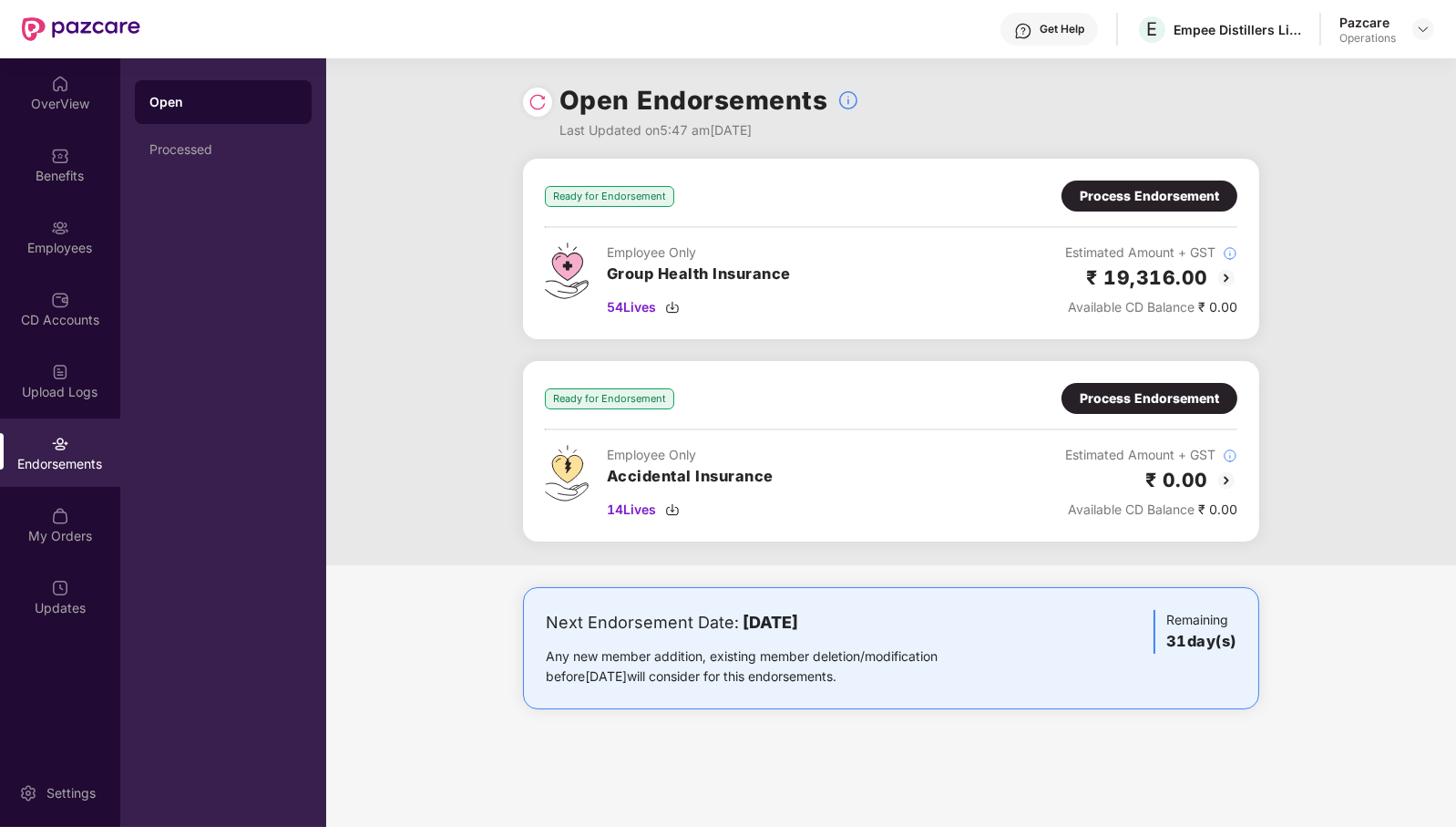
click at [1187, 191] on div "Process Endorsement" at bounding box center [1150, 196] width 139 height 20
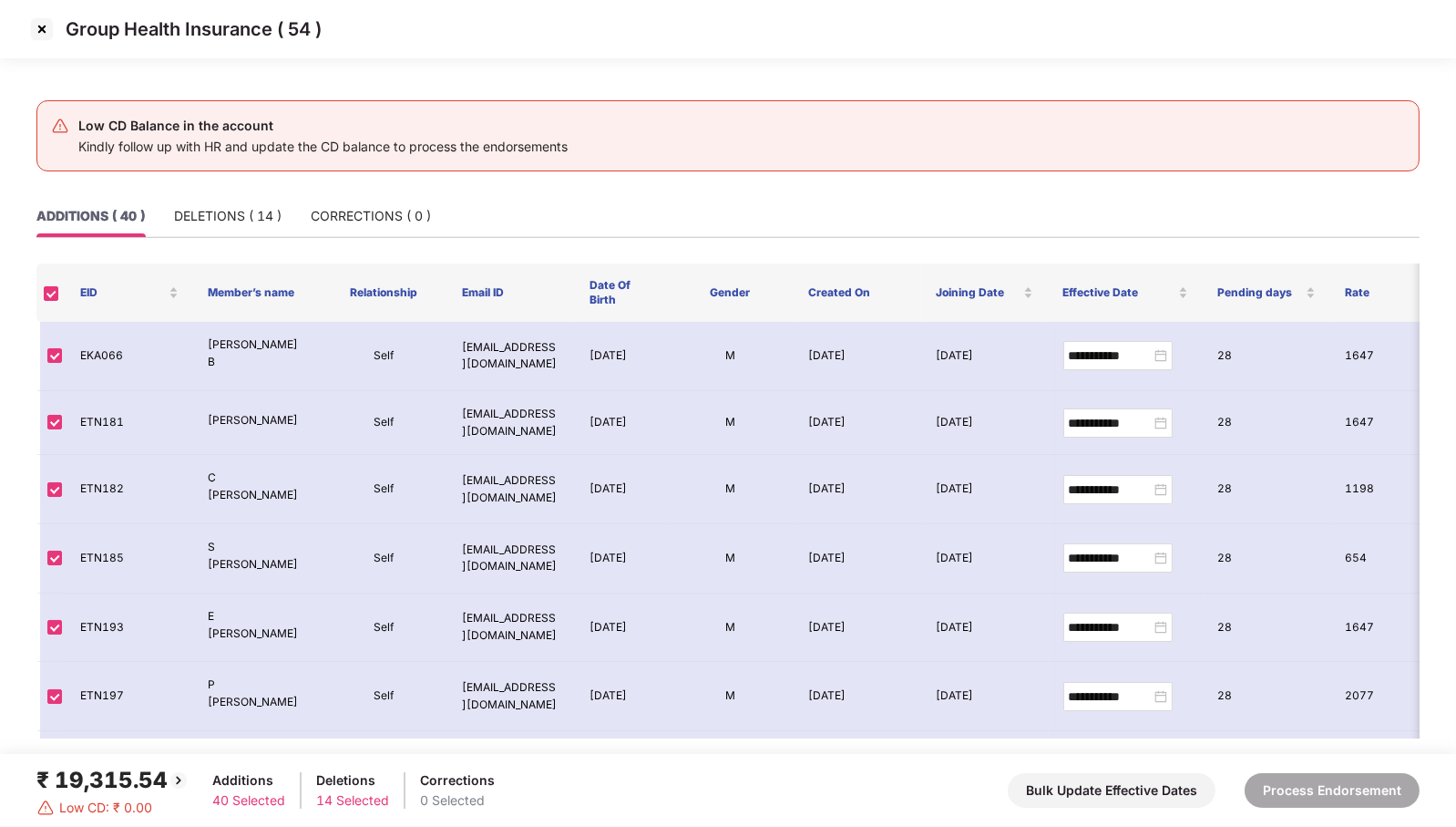
click at [48, 39] on img at bounding box center [42, 29] width 29 height 29
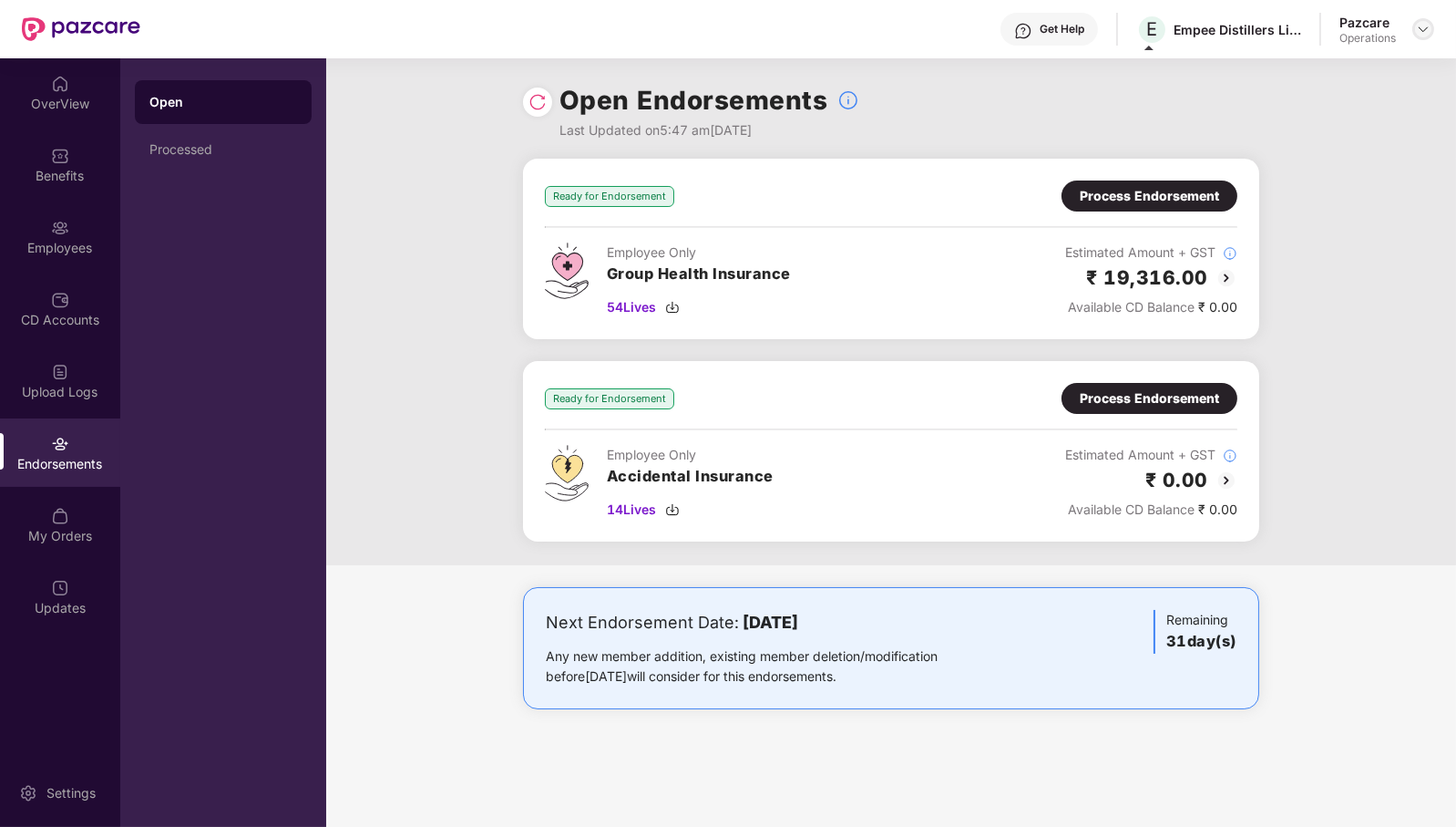
click at [1425, 20] on div at bounding box center [1423, 29] width 22 height 22
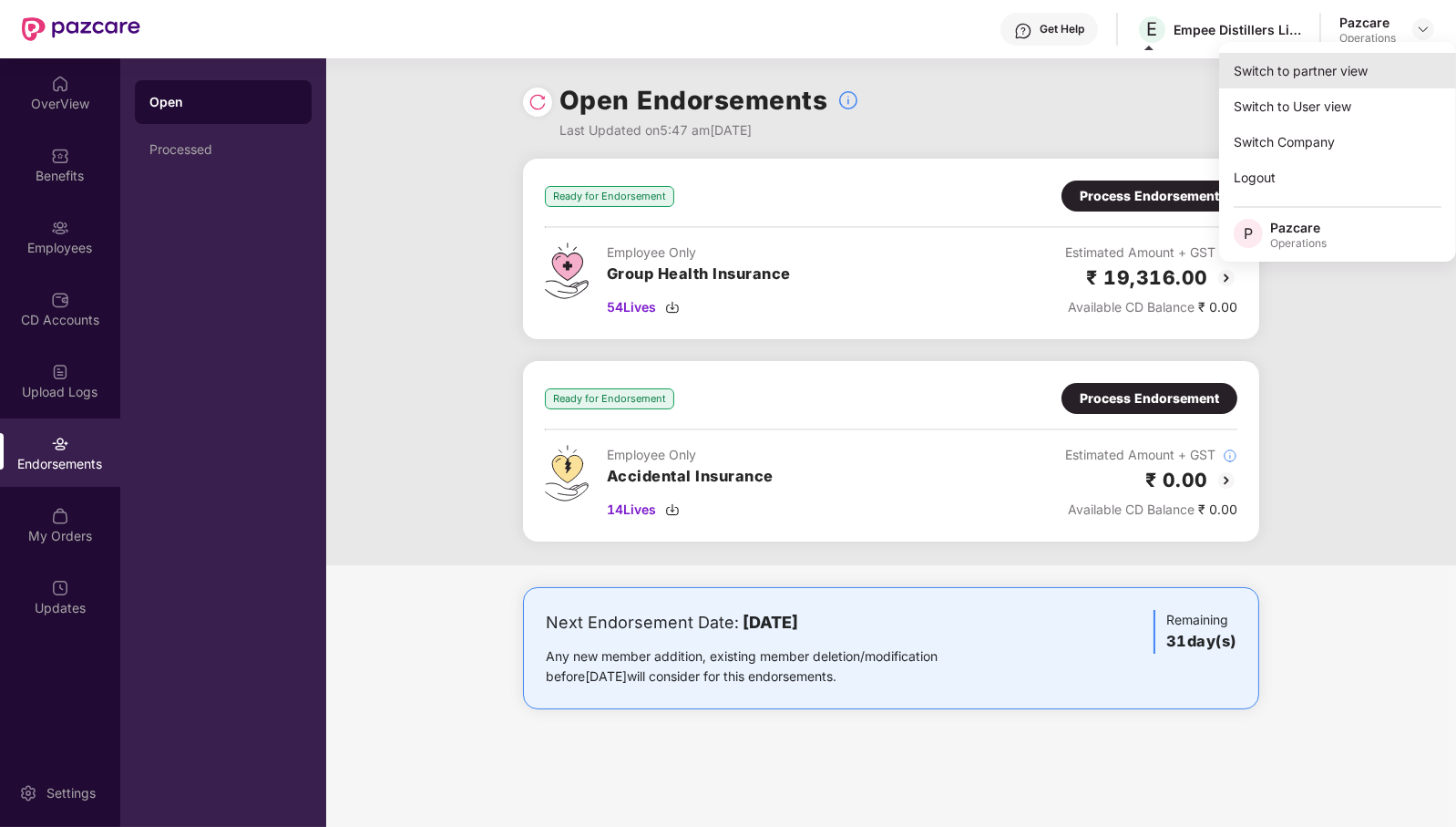
click at [1355, 74] on div "Switch to partner view" at bounding box center [1337, 70] width 237 height 36
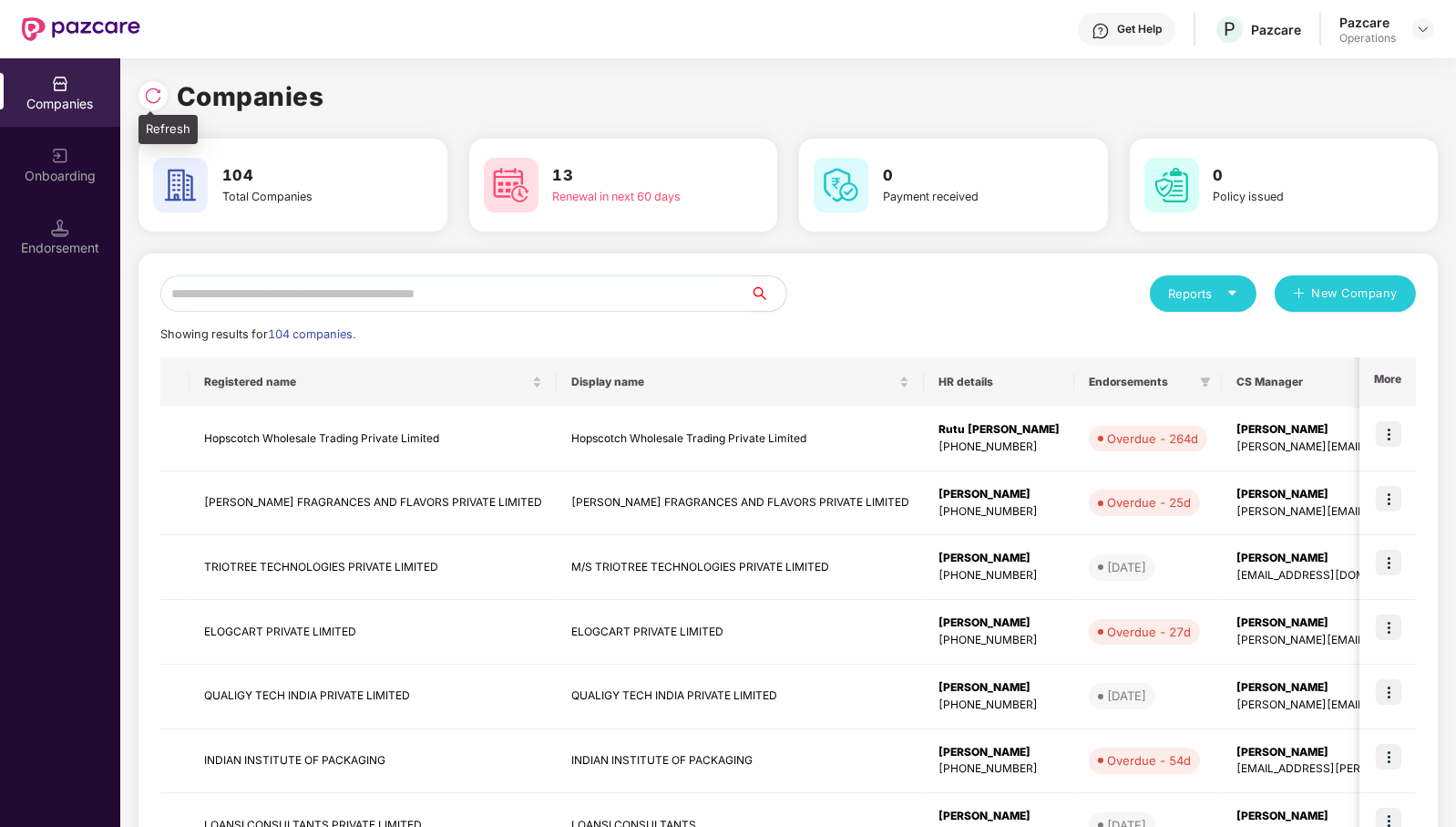
click at [153, 102] on img at bounding box center [153, 96] width 18 height 18
